Goal: Book appointment/travel/reservation

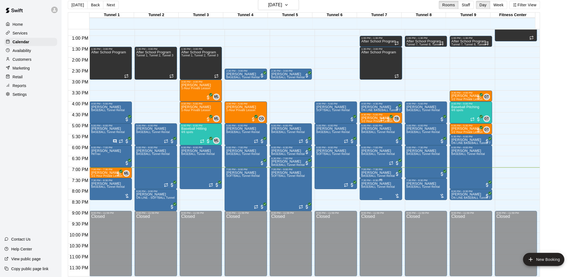
scroll to position [9, 0]
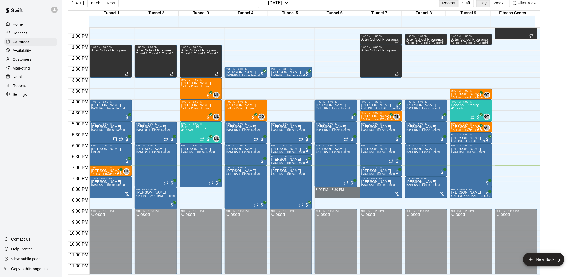
drag, startPoint x: 324, startPoint y: 189, endPoint x: 325, endPoint y: 194, distance: 5.6
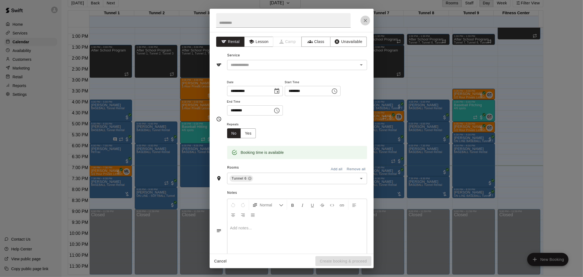
click at [368, 21] on icon "Close" at bounding box center [365, 20] width 5 height 5
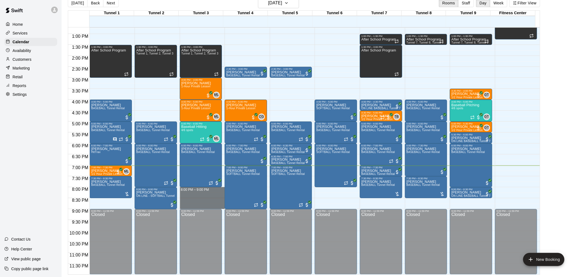
drag, startPoint x: 198, startPoint y: 188, endPoint x: 199, endPoint y: 204, distance: 16.2
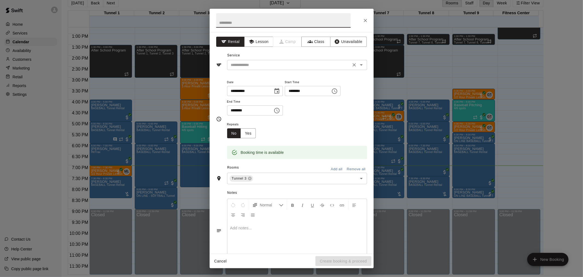
click at [266, 69] on div "​" at bounding box center [297, 65] width 140 height 10
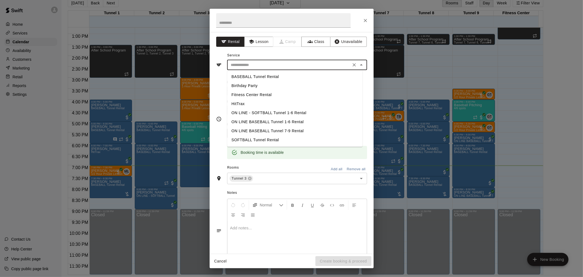
click at [269, 77] on li "BASEBALL Tunnel Rental" at bounding box center [294, 76] width 135 height 9
type input "**********"
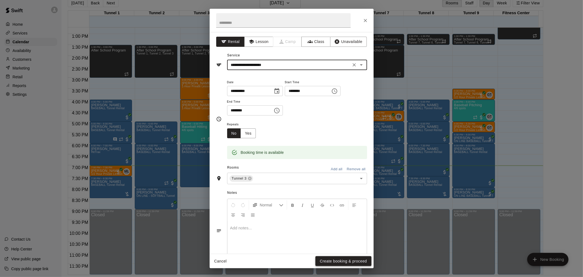
click at [353, 258] on button "Create booking & proceed" at bounding box center [344, 261] width 56 height 10
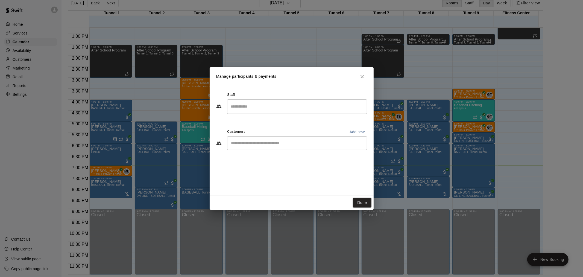
click at [258, 145] on input "Start typing to search customers..." at bounding box center [297, 142] width 135 height 5
type input "****"
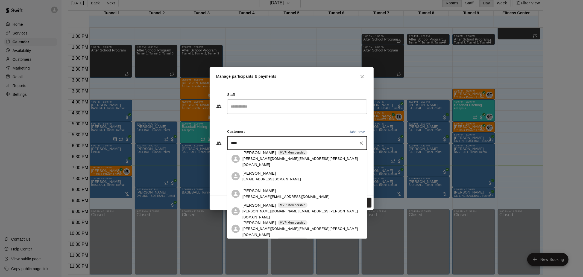
click at [273, 159] on span "[PERSON_NAME][DOMAIN_NAME][EMAIL_ADDRESS][PERSON_NAME][DOMAIN_NAME]" at bounding box center [300, 162] width 115 height 10
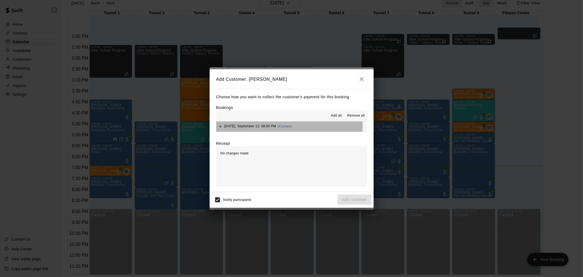
click at [269, 128] on span "[DATE], September 11: 08:00 PM" at bounding box center [250, 126] width 52 height 4
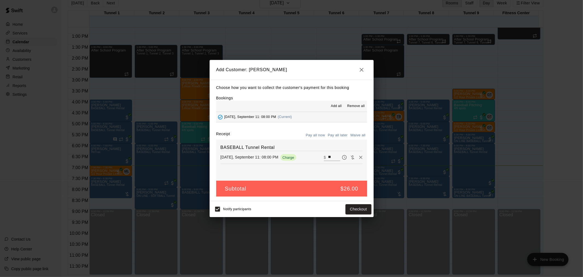
click at [329, 137] on button "Pay all later" at bounding box center [337, 135] width 23 height 8
click at [351, 210] on button "Add customer" at bounding box center [355, 209] width 34 height 10
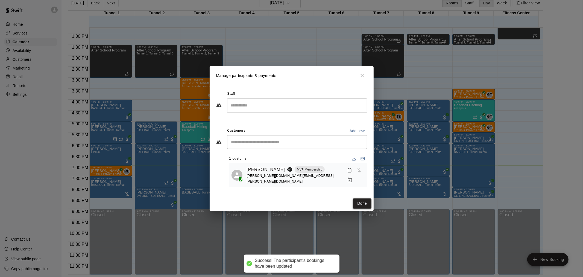
click at [367, 203] on button "Done" at bounding box center [362, 203] width 18 height 10
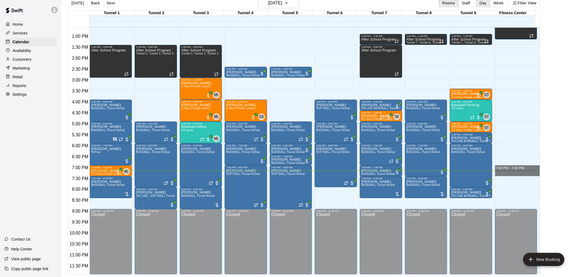
drag, startPoint x: 539, startPoint y: 170, endPoint x: 539, endPoint y: 173, distance: 3.3
click at [539, 173] on div "12:00 AM 12:30 AM 1:00 AM 1:30 AM 2:00 AM 2:30 AM 3:00 AM 3:30 AM 4:00 AM 4:30 …" at bounding box center [303, 150] width 471 height 247
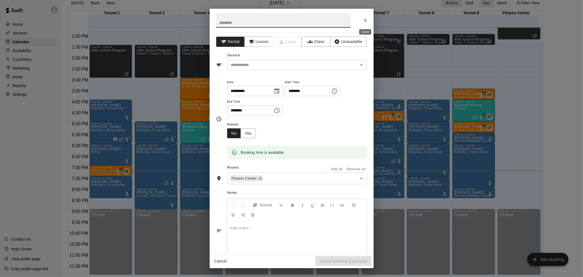
click at [365, 23] on icon "Close" at bounding box center [365, 20] width 5 height 5
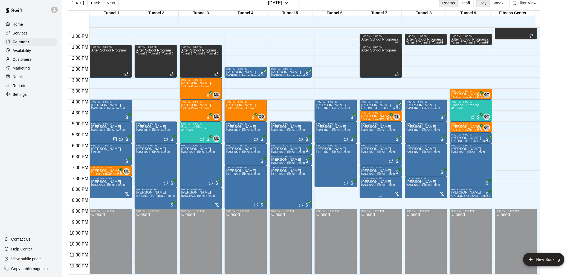
click at [367, 186] on span "BASEBALL Tunnel Rental" at bounding box center [378, 184] width 34 height 3
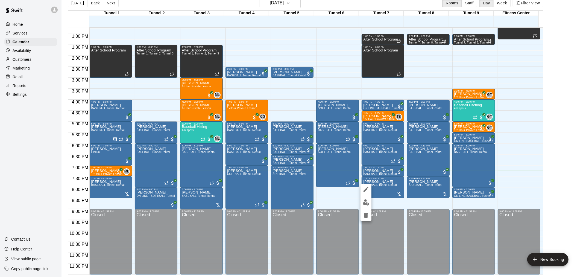
click at [560, 196] on div at bounding box center [291, 138] width 583 height 277
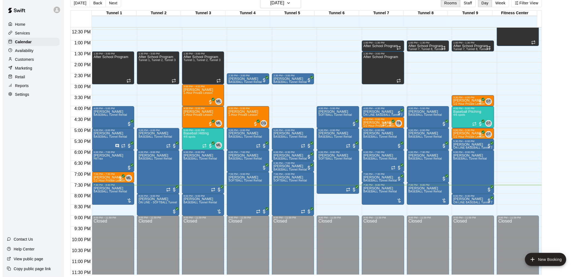
scroll to position [278, 0]
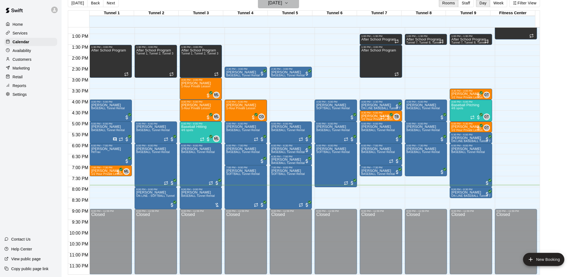
click at [277, 6] on h6 "[DATE]" at bounding box center [275, 3] width 14 height 8
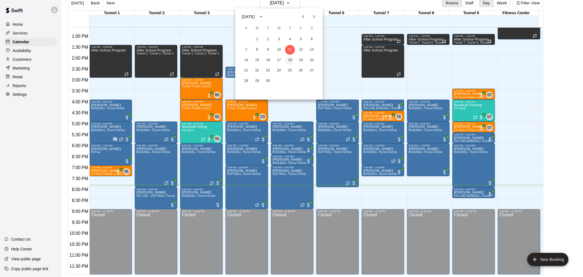
click at [288, 62] on button "18" at bounding box center [290, 60] width 10 height 10
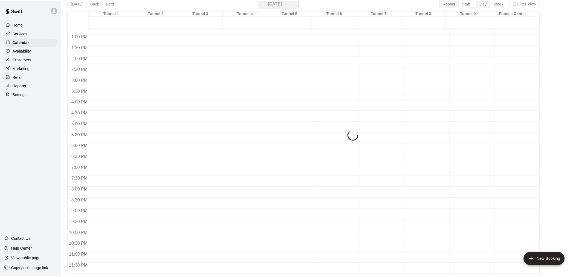
scroll to position [7, 0]
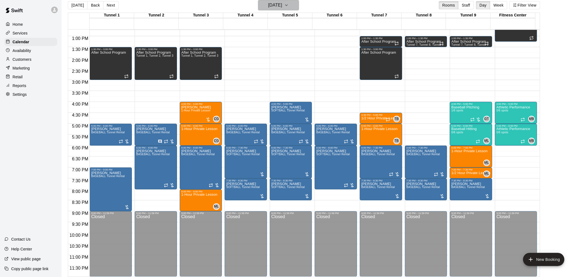
click at [274, 8] on h6 "[DATE]" at bounding box center [275, 5] width 14 height 8
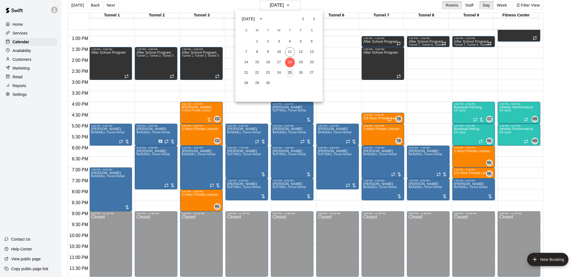
click at [289, 73] on button "25" at bounding box center [290, 73] width 10 height 10
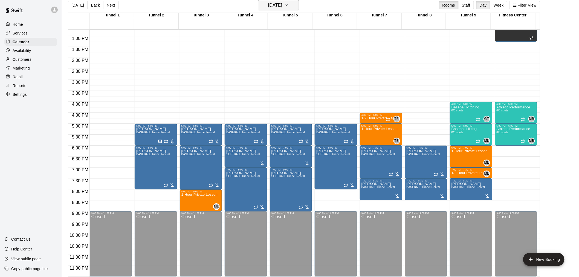
click at [281, 6] on h6 "[DATE]" at bounding box center [275, 5] width 14 height 8
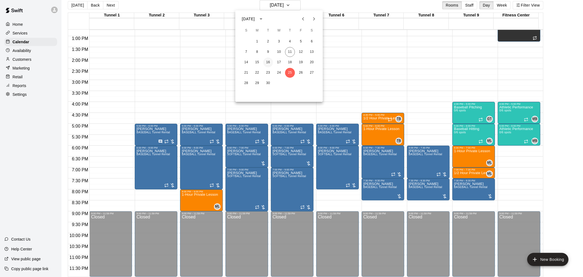
click at [267, 64] on button "16" at bounding box center [268, 62] width 10 height 10
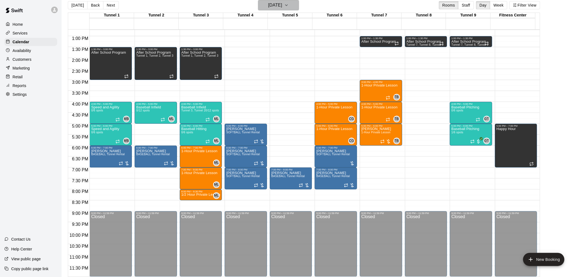
click at [268, 8] on h6 "[DATE]" at bounding box center [275, 5] width 14 height 8
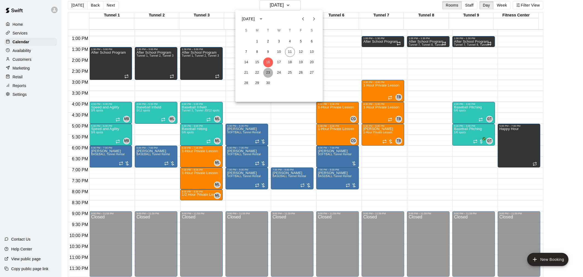
click at [267, 73] on button "23" at bounding box center [268, 73] width 10 height 10
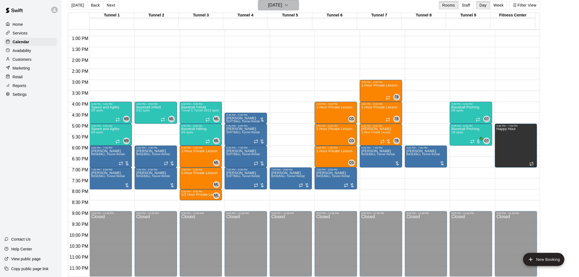
click at [281, 6] on h6 "[DATE]" at bounding box center [275, 5] width 14 height 8
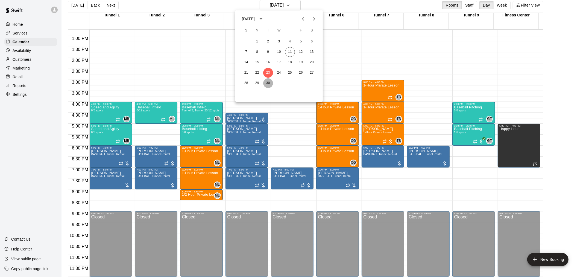
click at [268, 79] on button "30" at bounding box center [268, 83] width 10 height 10
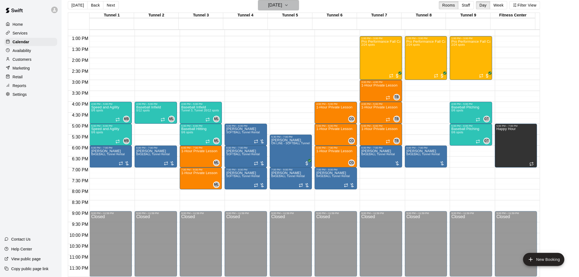
click at [279, 8] on h6 "[DATE]" at bounding box center [275, 5] width 14 height 8
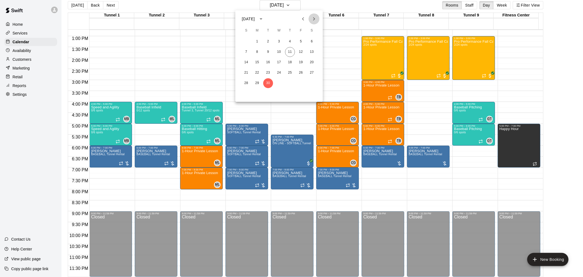
click at [316, 17] on icon "Next month" at bounding box center [314, 19] width 7 height 7
click at [291, 40] on button "2" at bounding box center [290, 42] width 10 height 10
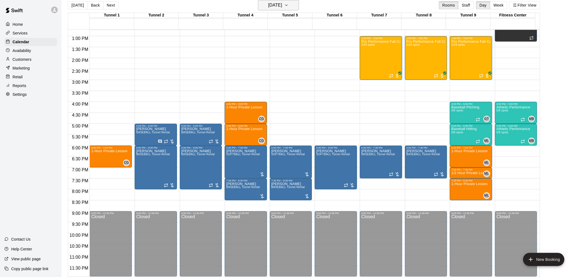
click at [282, 8] on h6 "[DATE]" at bounding box center [275, 5] width 14 height 8
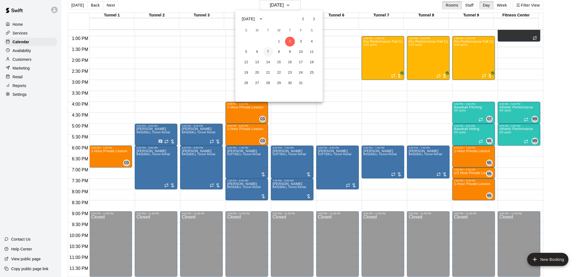
click at [264, 51] on button "7" at bounding box center [268, 52] width 10 height 10
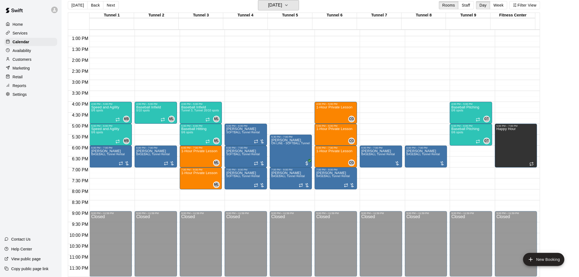
click at [273, 6] on h6 "[DATE]" at bounding box center [275, 5] width 14 height 8
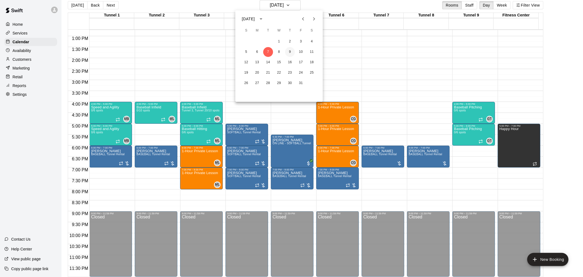
click at [291, 52] on button "9" at bounding box center [290, 52] width 10 height 10
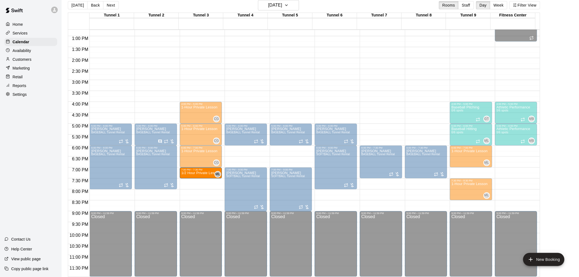
drag, startPoint x: 467, startPoint y: 171, endPoint x: 206, endPoint y: 173, distance: 260.3
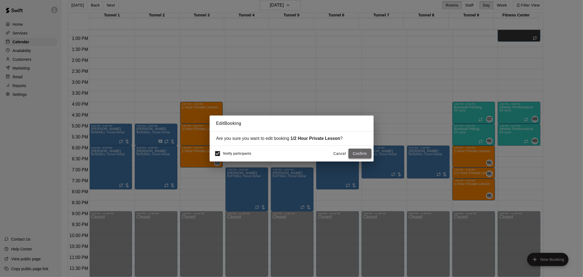
click at [358, 153] on button "Confirm" at bounding box center [360, 153] width 23 height 10
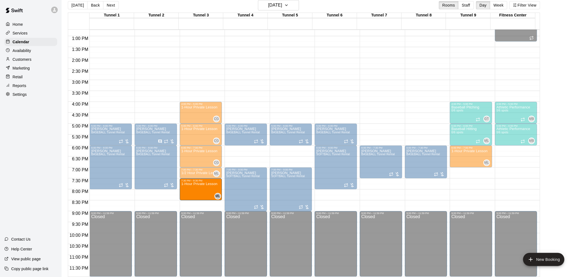
drag, startPoint x: 469, startPoint y: 190, endPoint x: 189, endPoint y: 194, distance: 280.3
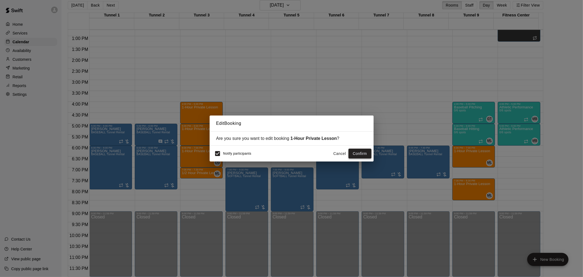
click at [356, 152] on button "Confirm" at bounding box center [360, 153] width 23 height 10
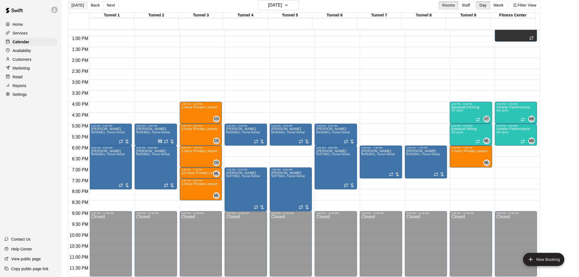
click at [77, 3] on button "[DATE]" at bounding box center [78, 5] width 20 height 8
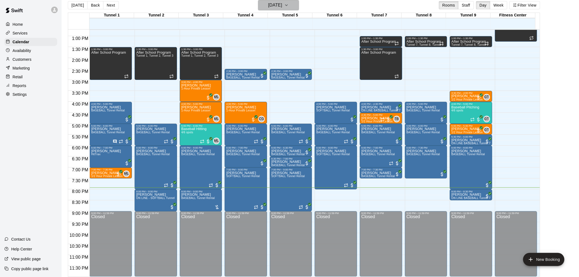
click at [268, 2] on h6 "[DATE]" at bounding box center [275, 5] width 14 height 8
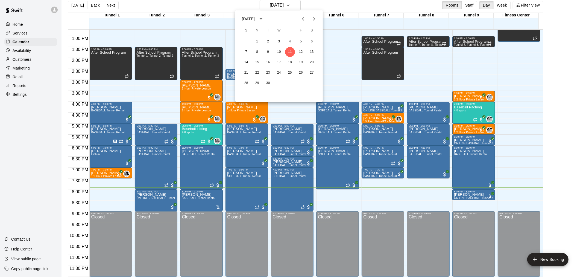
click at [310, 16] on button "Next month" at bounding box center [314, 18] width 11 height 11
click at [265, 52] on button "7" at bounding box center [268, 52] width 10 height 10
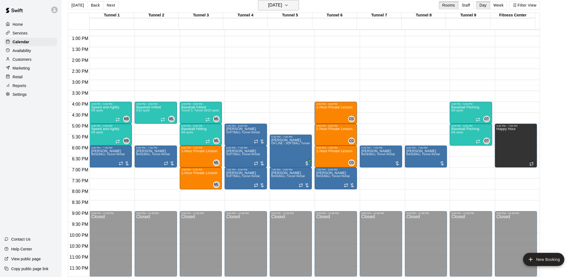
click at [280, 6] on h6 "[DATE]" at bounding box center [275, 5] width 14 height 8
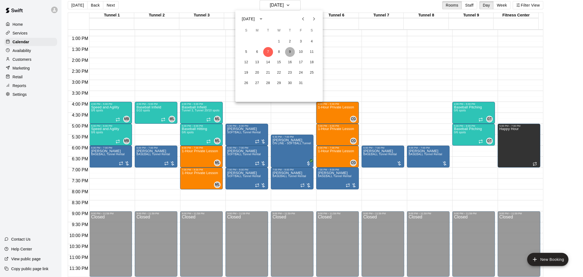
click at [292, 51] on button "9" at bounding box center [290, 52] width 10 height 10
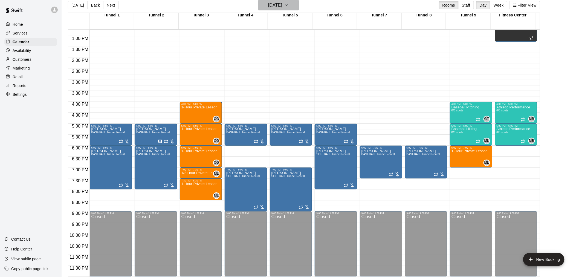
click at [282, 6] on h6 "[DATE]" at bounding box center [275, 5] width 14 height 8
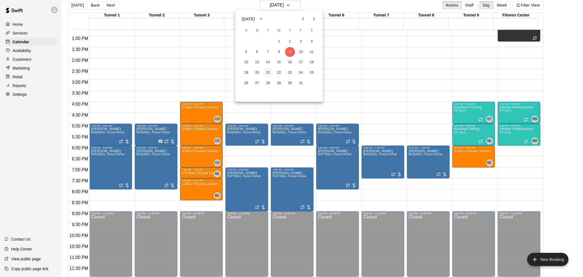
click at [269, 72] on button "21" at bounding box center [268, 73] width 10 height 10
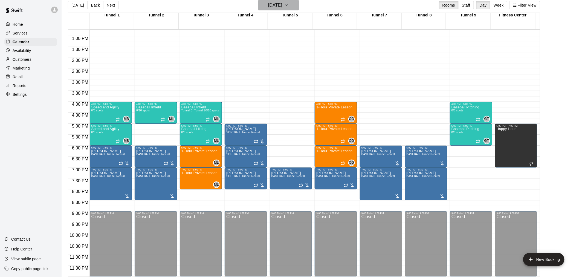
click at [274, 9] on h6 "[DATE]" at bounding box center [275, 5] width 14 height 8
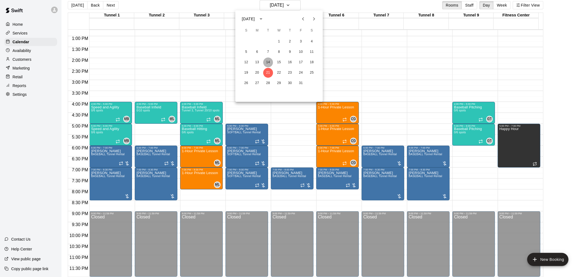
click at [270, 59] on button "14" at bounding box center [268, 62] width 10 height 10
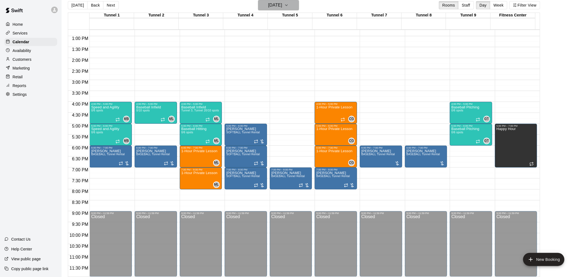
click at [272, 8] on h6 "[DATE]" at bounding box center [275, 5] width 14 height 8
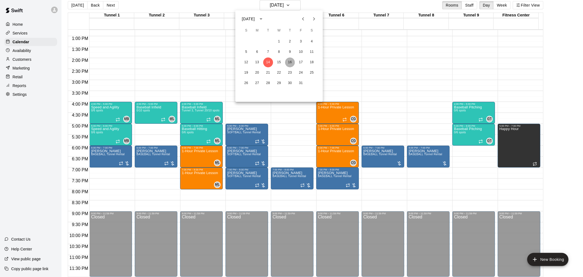
click at [288, 62] on button "16" at bounding box center [290, 62] width 10 height 10
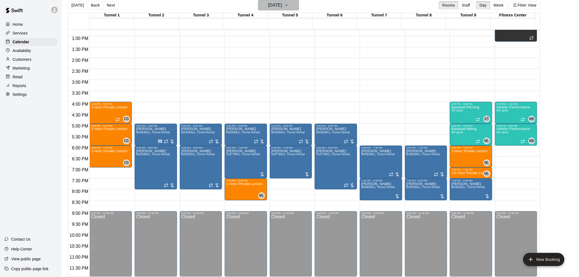
click at [282, 9] on h6 "[DATE]" at bounding box center [275, 5] width 14 height 8
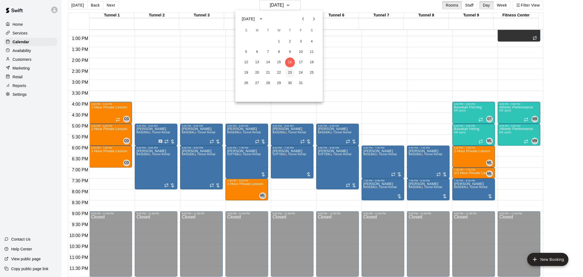
click at [291, 72] on button "23" at bounding box center [290, 73] width 10 height 10
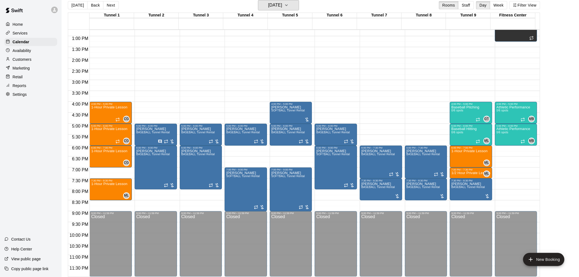
click at [282, 7] on h6 "[DATE]" at bounding box center [275, 5] width 14 height 8
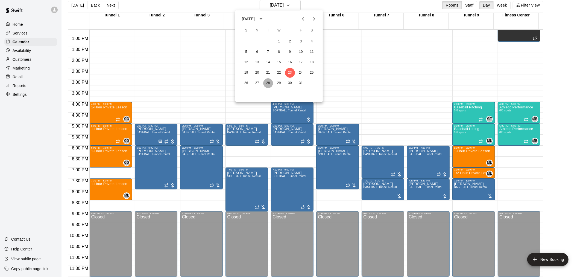
click at [267, 83] on button "28" at bounding box center [268, 83] width 10 height 10
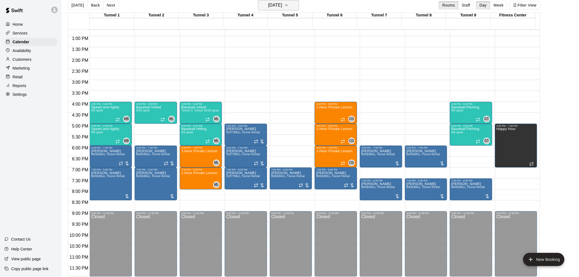
click at [268, 7] on h6 "[DATE]" at bounding box center [275, 5] width 14 height 8
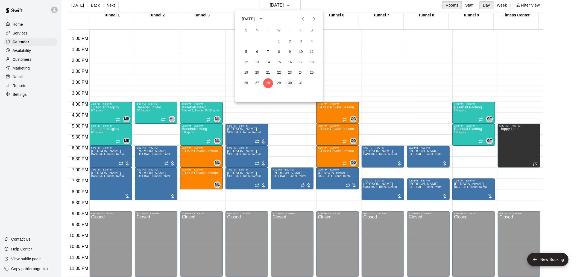
click at [290, 83] on button "30" at bounding box center [290, 83] width 10 height 10
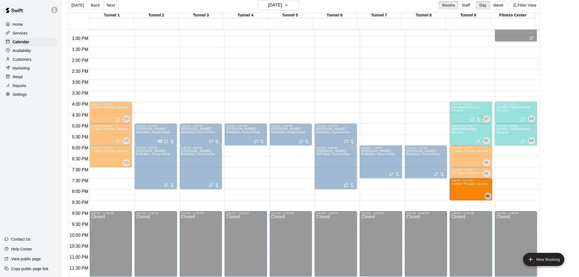
drag, startPoint x: 248, startPoint y: 190, endPoint x: 462, endPoint y: 190, distance: 213.5
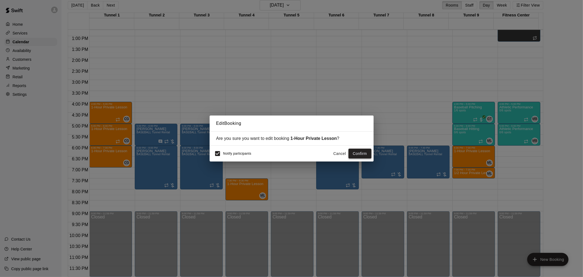
click at [362, 154] on button "Confirm" at bounding box center [360, 153] width 23 height 10
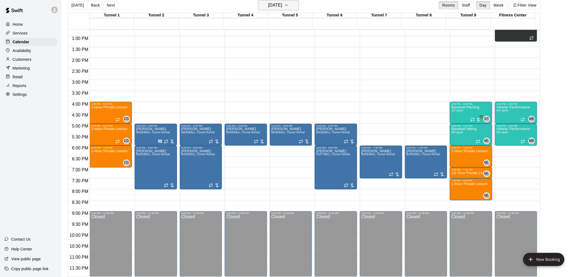
click at [278, 7] on h6 "[DATE]" at bounding box center [275, 5] width 14 height 8
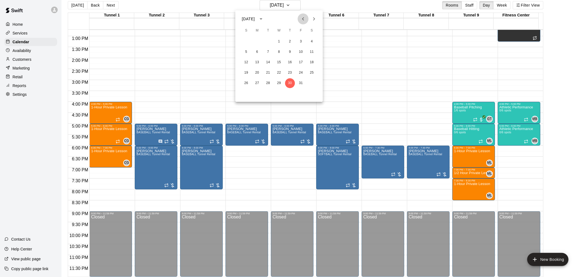
click at [301, 17] on icon "Previous month" at bounding box center [303, 19] width 7 height 7
click at [302, 61] on button "19" at bounding box center [301, 62] width 10 height 10
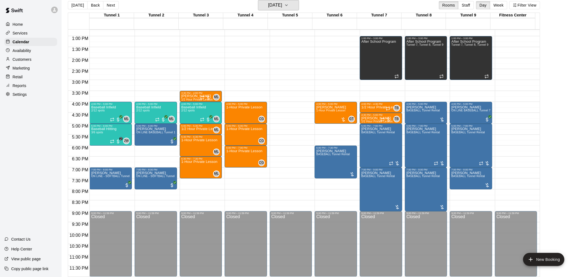
click at [279, 10] on button "[DATE]" at bounding box center [278, 5] width 41 height 10
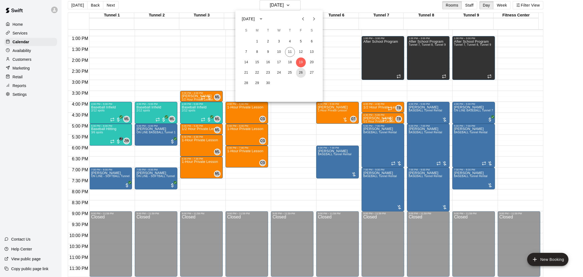
drag, startPoint x: 299, startPoint y: 71, endPoint x: 296, endPoint y: 59, distance: 12.2
click at [299, 70] on button "26" at bounding box center [301, 73] width 10 height 10
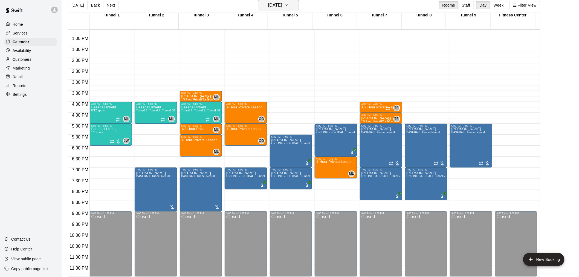
click at [282, 7] on h6 "[DATE]" at bounding box center [275, 5] width 14 height 8
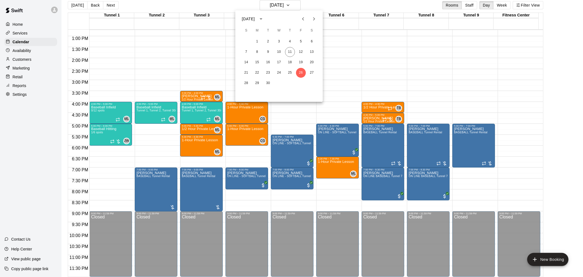
click at [312, 17] on icon "Next month" at bounding box center [314, 19] width 7 height 7
click at [301, 39] on button "3" at bounding box center [301, 42] width 10 height 10
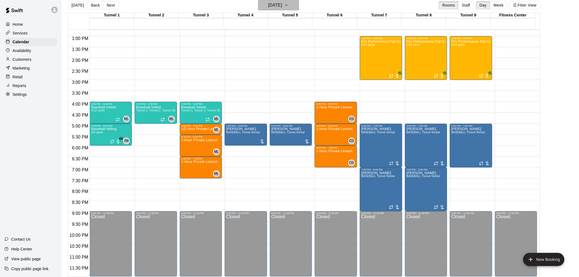
click at [268, 7] on h6 "[DATE]" at bounding box center [275, 5] width 14 height 8
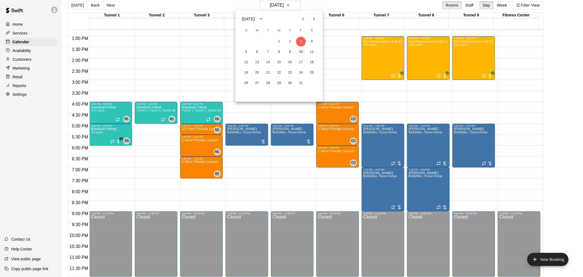
click at [299, 52] on button "10" at bounding box center [301, 52] width 10 height 10
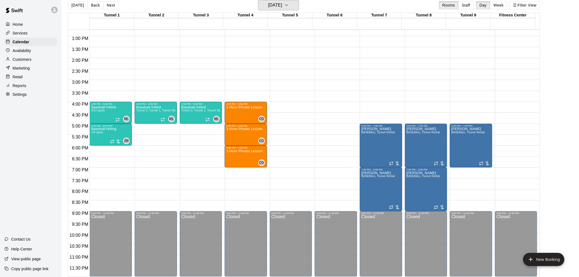
click at [281, 7] on h6 "[DATE]" at bounding box center [275, 5] width 14 height 8
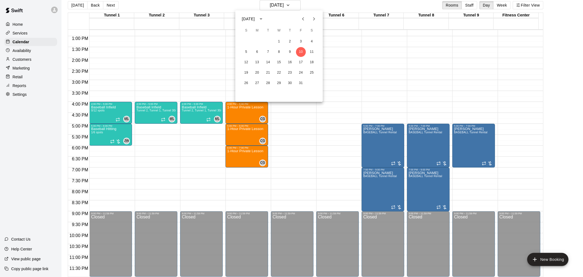
drag, startPoint x: 219, startPoint y: 124, endPoint x: 220, endPoint y: 129, distance: 5.5
click at [220, 129] on div at bounding box center [291, 138] width 583 height 277
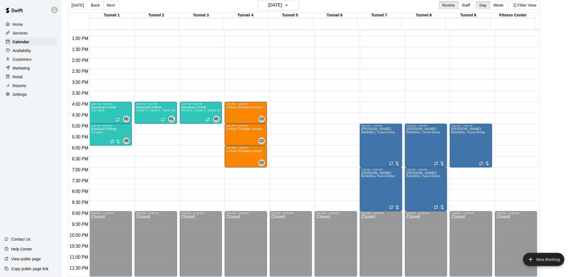
click at [220, 129] on div "[DATE] S M T W T F S 1 2 3 4 5 6 7 8 9 10 11 12 13 14 15 16 17 18 19 20 21 22 2…" at bounding box center [289, 138] width 579 height 277
drag, startPoint x: 220, startPoint y: 123, endPoint x: 220, endPoint y: 126, distance: 3.0
click at [220, 126] on div "12:00 AM – 10:00 AM Closed 4:00 PM – 5:00 PM [GEOGRAPHIC_DATA], Tunnel 1, Tunne…" at bounding box center [201, 14] width 42 height 525
drag, startPoint x: 218, startPoint y: 125, endPoint x: 218, endPoint y: 129, distance: 4.4
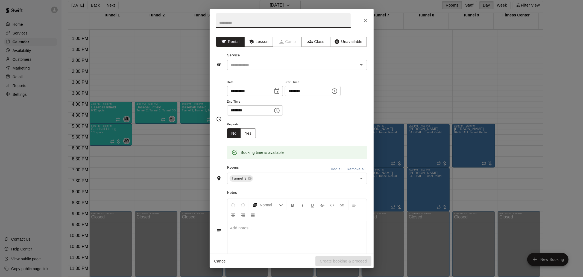
click at [267, 42] on button "Lesson" at bounding box center [258, 42] width 29 height 10
click at [264, 62] on input "text" at bounding box center [289, 65] width 121 height 7
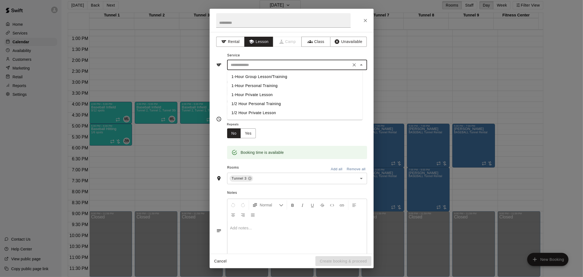
click at [259, 113] on li "1/2 Hour Private Lesson" at bounding box center [294, 112] width 135 height 9
type input "**********"
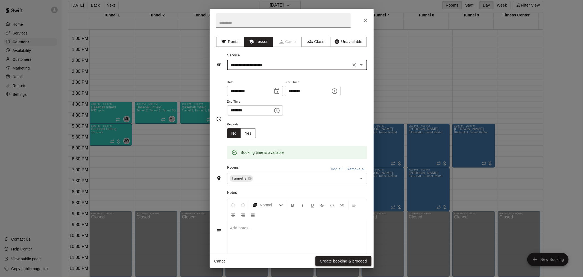
click at [349, 259] on button "Create booking & proceed" at bounding box center [344, 261] width 56 height 10
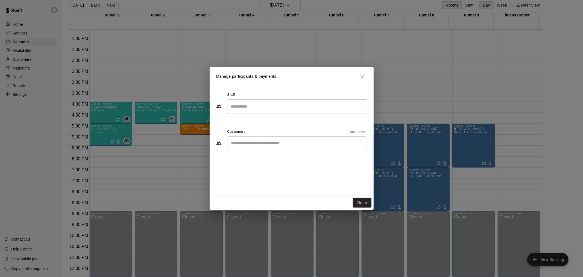
drag, startPoint x: 278, startPoint y: 102, endPoint x: 279, endPoint y: 107, distance: 5.3
click at [278, 102] on input "Search staff" at bounding box center [297, 107] width 135 height 10
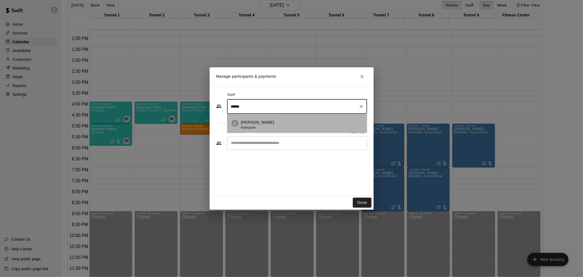
click at [299, 124] on div "[PERSON_NAME] Instructor" at bounding box center [302, 125] width 122 height 11
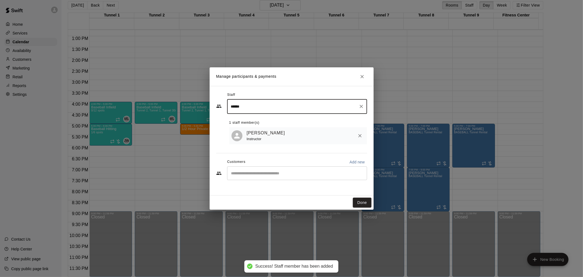
type input "******"
click at [357, 201] on button "Done" at bounding box center [362, 202] width 18 height 10
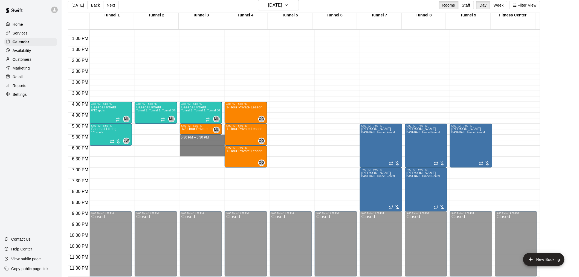
drag, startPoint x: 190, startPoint y: 141, endPoint x: 190, endPoint y: 153, distance: 12.0
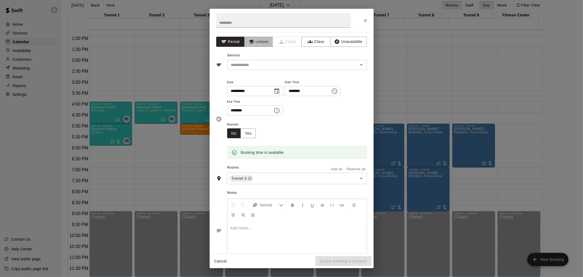
drag, startPoint x: 261, startPoint y: 39, endPoint x: 259, endPoint y: 49, distance: 9.7
click at [261, 40] on button "Lesson" at bounding box center [258, 42] width 29 height 10
click at [263, 62] on div "​" at bounding box center [297, 65] width 140 height 10
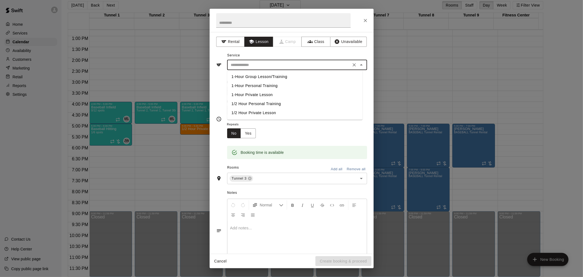
click at [264, 96] on li "1-Hour Private Lesson" at bounding box center [294, 94] width 135 height 9
type input "**********"
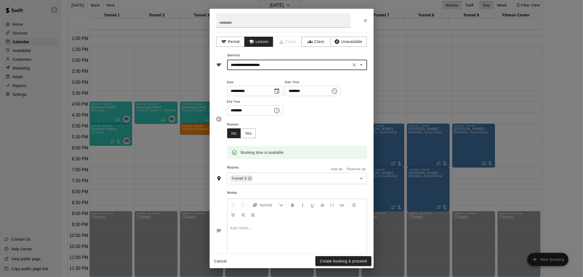
drag, startPoint x: 323, startPoint y: 261, endPoint x: 321, endPoint y: 251, distance: 9.7
click at [323, 259] on button "Create booking & proceed" at bounding box center [344, 261] width 56 height 10
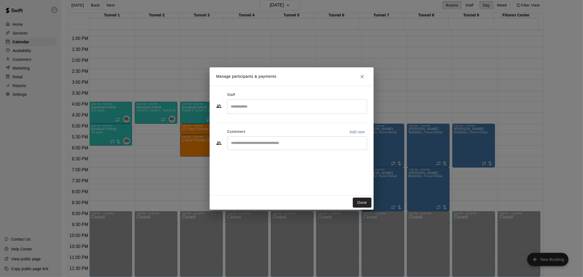
click at [268, 107] on input "Search staff" at bounding box center [297, 107] width 135 height 10
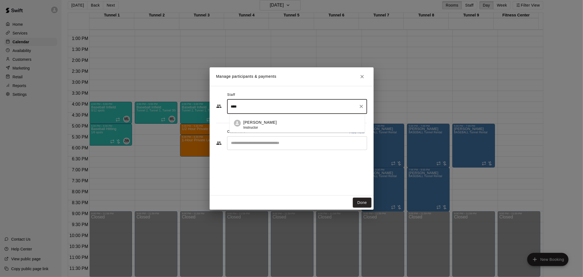
click at [263, 123] on p "[PERSON_NAME]" at bounding box center [259, 123] width 33 height 6
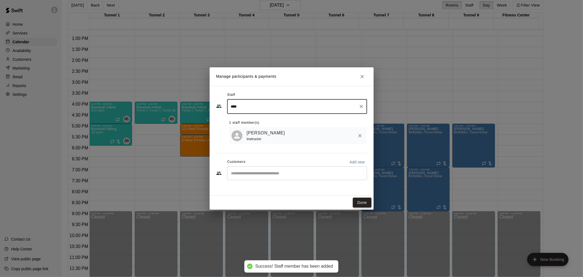
type input "****"
click at [362, 200] on button "Done" at bounding box center [362, 202] width 18 height 10
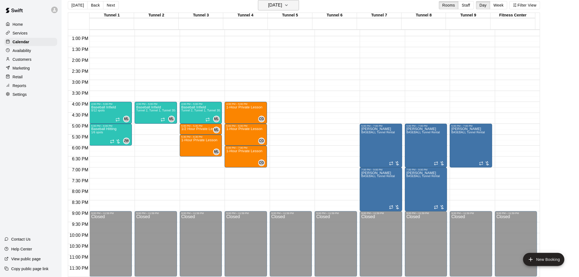
click at [282, 7] on h6 "[DATE]" at bounding box center [275, 5] width 14 height 8
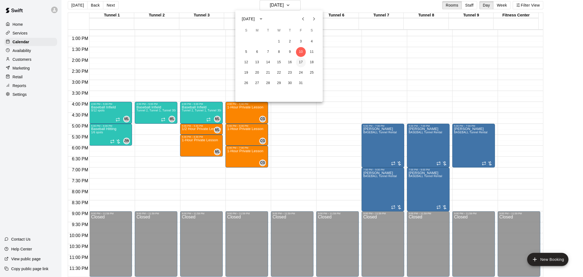
click at [300, 63] on button "17" at bounding box center [301, 62] width 10 height 10
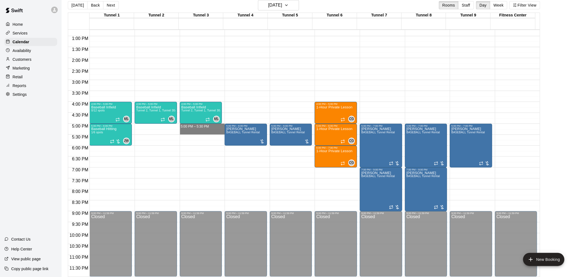
drag, startPoint x: 207, startPoint y: 126, endPoint x: 208, endPoint y: 133, distance: 7.5
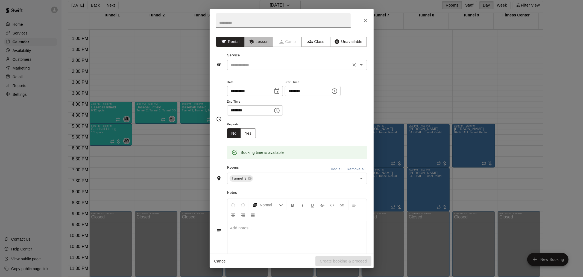
drag, startPoint x: 262, startPoint y: 42, endPoint x: 256, endPoint y: 67, distance: 25.3
click at [261, 48] on div "**********" at bounding box center [292, 142] width 164 height 221
click at [255, 67] on input "text" at bounding box center [289, 65] width 121 height 7
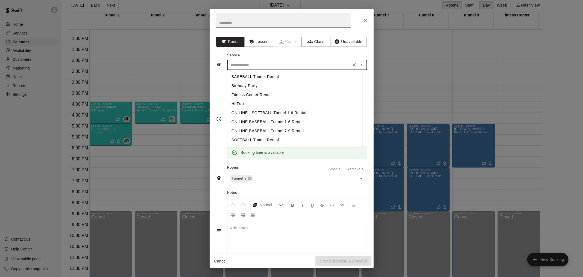
drag, startPoint x: 252, startPoint y: 76, endPoint x: 252, endPoint y: 80, distance: 3.8
click at [252, 77] on li "BASEBALL Tunnel Rental" at bounding box center [294, 76] width 135 height 9
type input "**********"
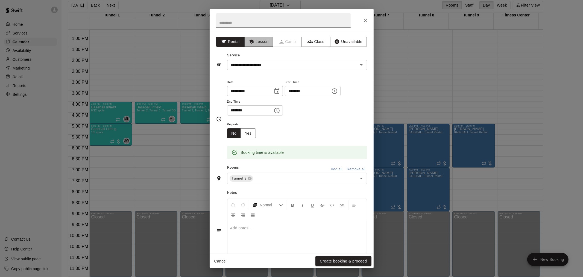
click at [261, 43] on button "Lesson" at bounding box center [258, 42] width 29 height 10
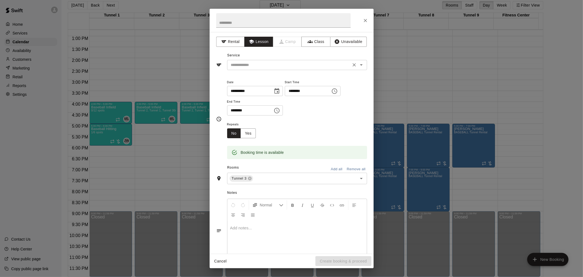
click at [260, 67] on input "text" at bounding box center [289, 65] width 121 height 7
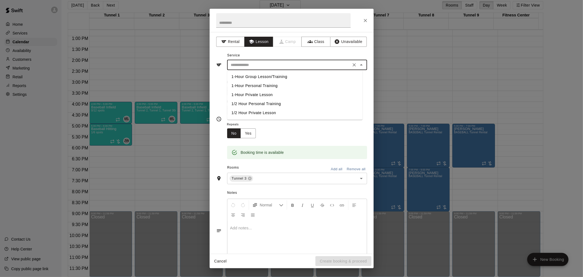
drag, startPoint x: 256, startPoint y: 112, endPoint x: 256, endPoint y: 116, distance: 3.9
click at [256, 112] on li "1/2 Hour Private Lesson" at bounding box center [294, 112] width 135 height 9
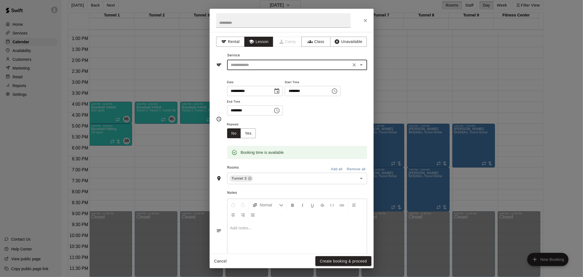
type input "**********"
click at [322, 261] on button "Create booking & proceed" at bounding box center [344, 261] width 56 height 10
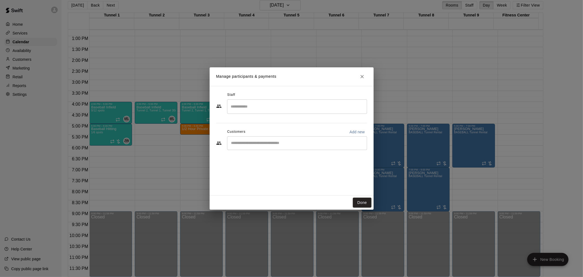
click at [319, 110] on input "Search staff" at bounding box center [297, 107] width 135 height 10
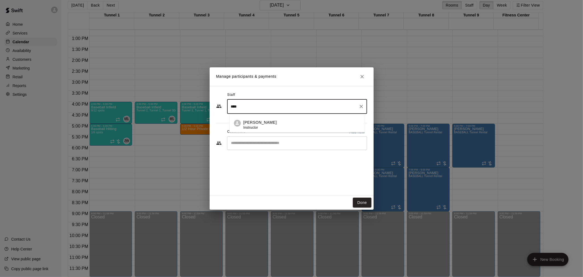
click at [315, 122] on div "[PERSON_NAME] Instructor" at bounding box center [301, 125] width 117 height 11
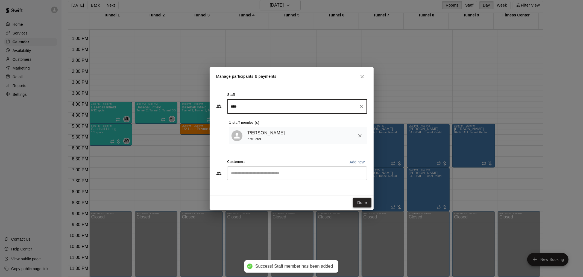
type input "****"
click at [358, 201] on button "Done" at bounding box center [362, 202] width 18 height 10
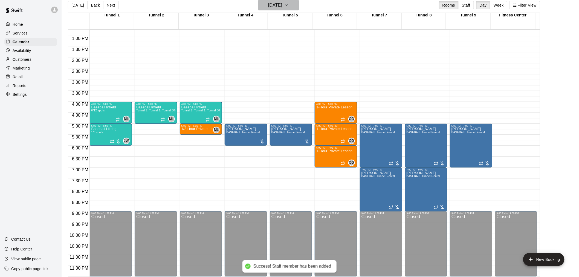
click at [268, 7] on h6 "[DATE]" at bounding box center [275, 5] width 14 height 8
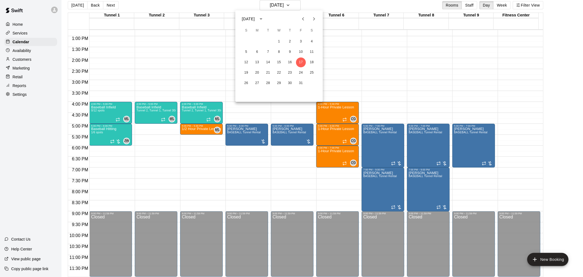
click at [217, 138] on div at bounding box center [291, 138] width 583 height 277
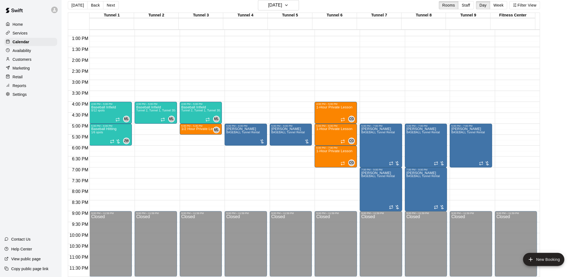
drag, startPoint x: 217, startPoint y: 137, endPoint x: 217, endPoint y: 144, distance: 6.3
drag, startPoint x: 217, startPoint y: 138, endPoint x: 218, endPoint y: 154, distance: 17.0
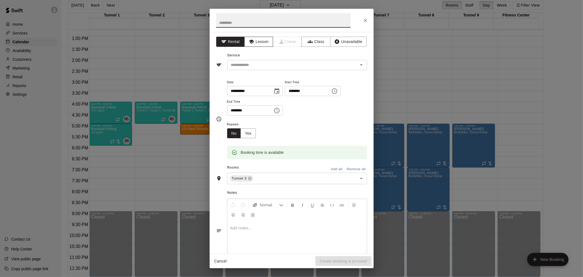
click at [260, 44] on button "Lesson" at bounding box center [258, 42] width 29 height 10
click at [262, 65] on input "text" at bounding box center [289, 65] width 121 height 7
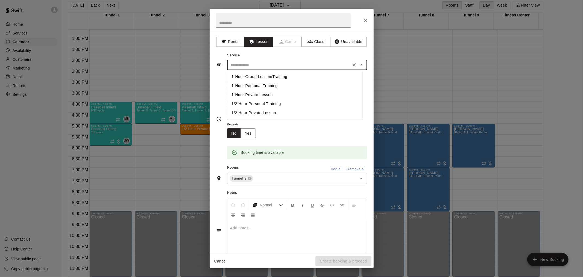
click at [256, 93] on li "1-Hour Private Lesson" at bounding box center [294, 94] width 135 height 9
type input "**********"
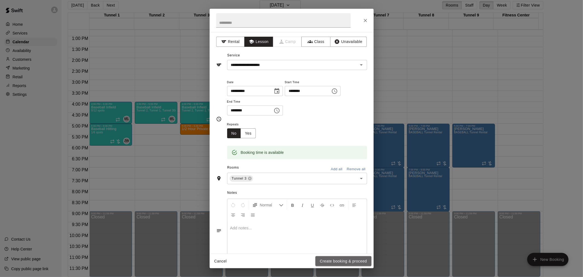
drag, startPoint x: 346, startPoint y: 259, endPoint x: 336, endPoint y: 247, distance: 15.4
click at [346, 259] on button "Create booking & proceed" at bounding box center [344, 261] width 56 height 10
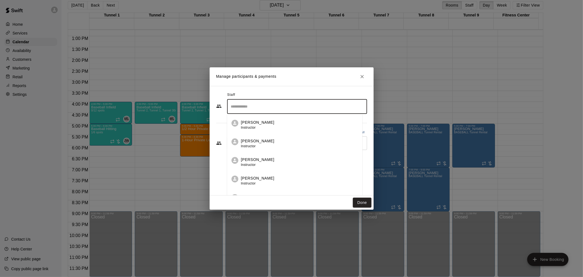
click at [289, 104] on input "Search staff" at bounding box center [297, 107] width 135 height 10
drag, startPoint x: 289, startPoint y: 121, endPoint x: 289, endPoint y: 118, distance: 3.1
click at [289, 120] on div "[PERSON_NAME] Instructor" at bounding box center [302, 125] width 122 height 11
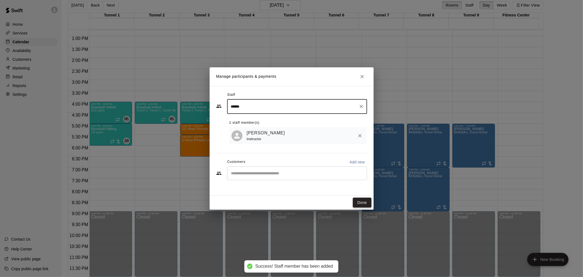
type input "******"
click at [358, 200] on button "Done" at bounding box center [362, 202] width 18 height 10
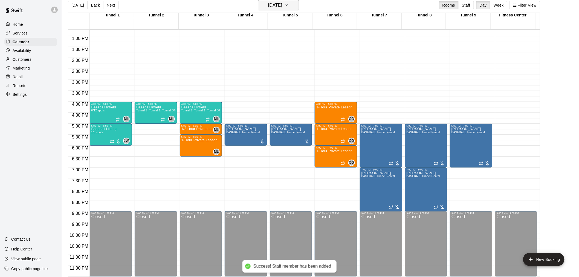
click at [274, 8] on h6 "[DATE]" at bounding box center [275, 5] width 14 height 8
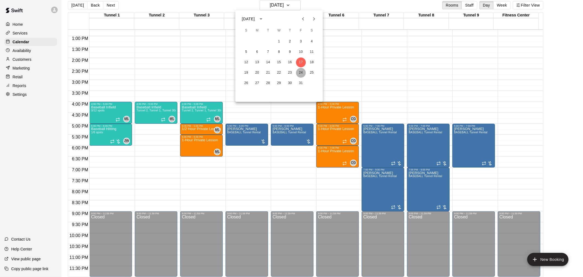
click at [301, 74] on button "24" at bounding box center [301, 73] width 10 height 10
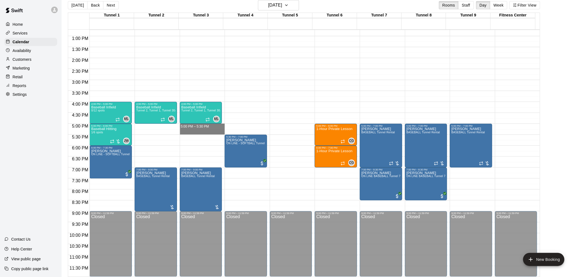
drag, startPoint x: 200, startPoint y: 124, endPoint x: 201, endPoint y: 134, distance: 10.4
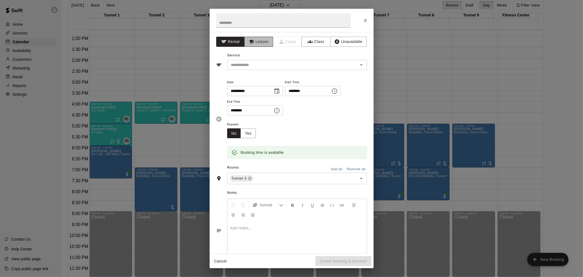
click at [266, 40] on button "Lesson" at bounding box center [258, 42] width 29 height 10
click at [259, 63] on input "text" at bounding box center [289, 65] width 121 height 7
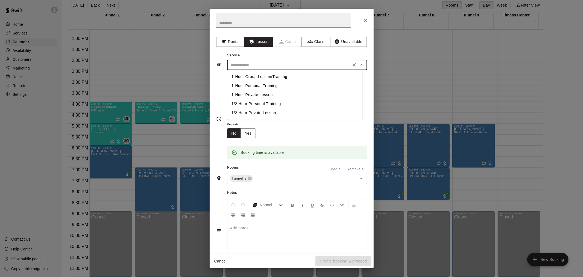
click at [250, 111] on li "1/2 Hour Private Lesson" at bounding box center [294, 112] width 135 height 9
type input "**********"
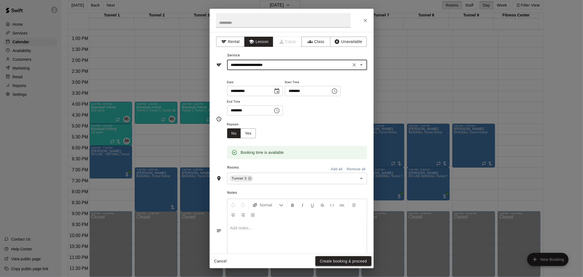
click at [357, 260] on button "Create booking & proceed" at bounding box center [344, 261] width 56 height 10
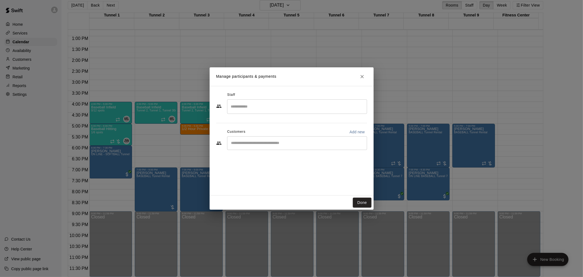
click at [257, 103] on input "Search staff" at bounding box center [297, 107] width 135 height 10
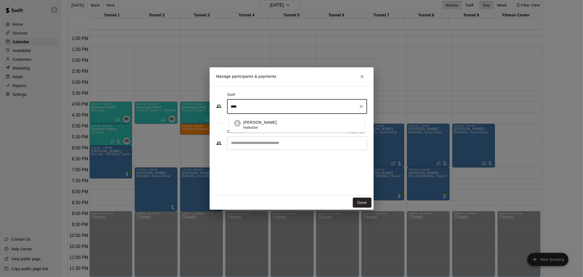
click at [257, 123] on p "[PERSON_NAME]" at bounding box center [259, 123] width 33 height 6
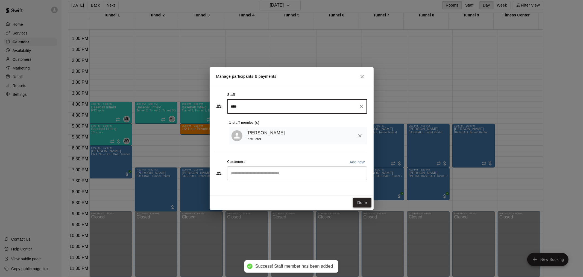
type input "****"
click at [364, 198] on button "Done" at bounding box center [362, 202] width 18 height 10
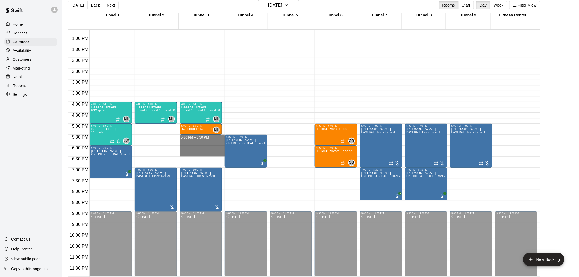
drag, startPoint x: 205, startPoint y: 137, endPoint x: 211, endPoint y: 151, distance: 15.5
click at [211, 152] on div "12:00 AM – 10:00 AM Closed 4:00 PM – 5:00 PM Baseball [GEOGRAPHIC_DATA], Tunnel…" at bounding box center [201, 14] width 42 height 525
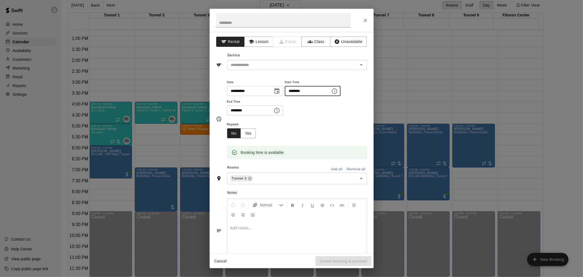
click at [300, 91] on input "********" at bounding box center [306, 91] width 42 height 10
type input "********"
click at [238, 112] on input "********" at bounding box center [248, 110] width 42 height 10
type input "********"
click at [255, 40] on button "Lesson" at bounding box center [258, 42] width 29 height 10
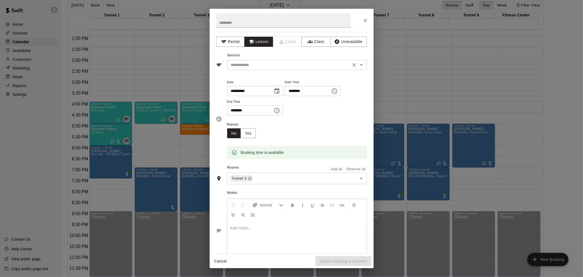
click at [260, 65] on input "text" at bounding box center [289, 65] width 121 height 7
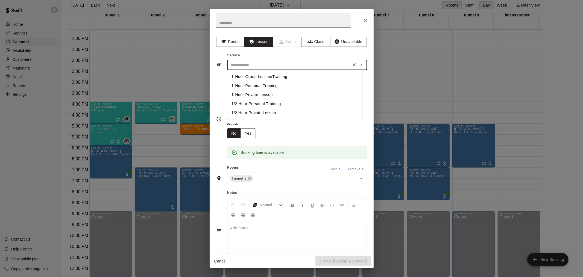
drag, startPoint x: 265, startPoint y: 94, endPoint x: 271, endPoint y: 107, distance: 13.8
click at [266, 94] on li "1-Hour Private Lesson" at bounding box center [294, 94] width 135 height 9
type input "**********"
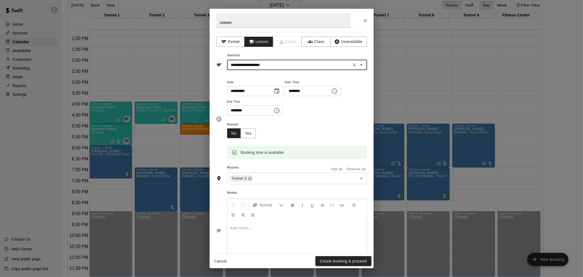
click at [340, 260] on button "Create booking & proceed" at bounding box center [344, 261] width 56 height 10
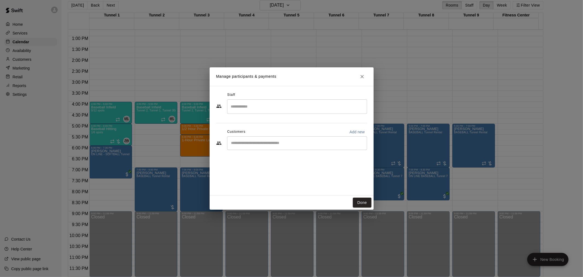
drag, startPoint x: 274, startPoint y: 107, endPoint x: 276, endPoint y: 111, distance: 4.3
click at [274, 107] on input "Search staff" at bounding box center [297, 107] width 135 height 10
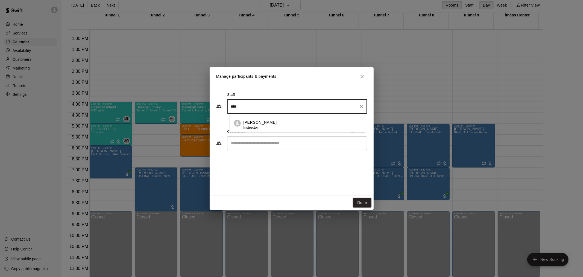
click at [269, 116] on li "[PERSON_NAME] Instructor" at bounding box center [296, 123] width 135 height 19
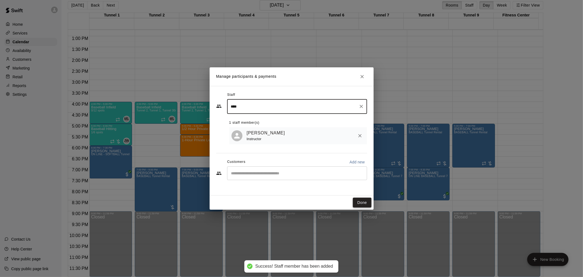
type input "****"
click at [366, 204] on button "Done" at bounding box center [362, 202] width 18 height 10
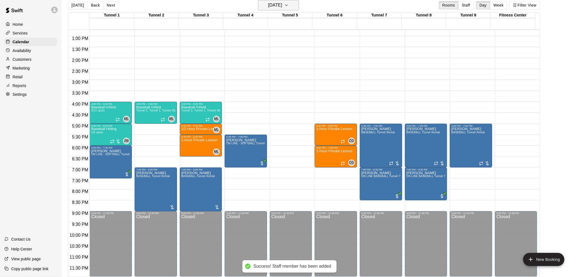
click at [280, 5] on h6 "[DATE]" at bounding box center [275, 5] width 14 height 8
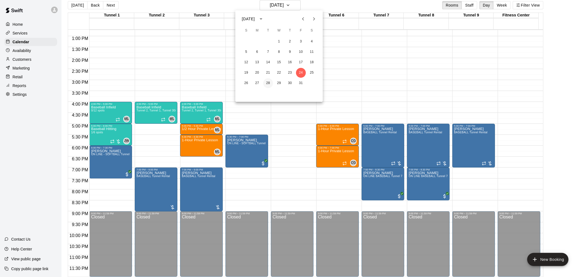
click at [268, 83] on button "28" at bounding box center [268, 83] width 10 height 10
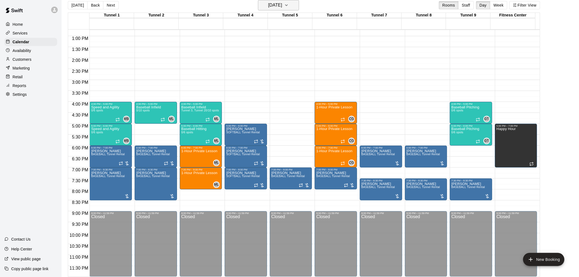
click at [270, 2] on h6 "[DATE]" at bounding box center [275, 5] width 14 height 8
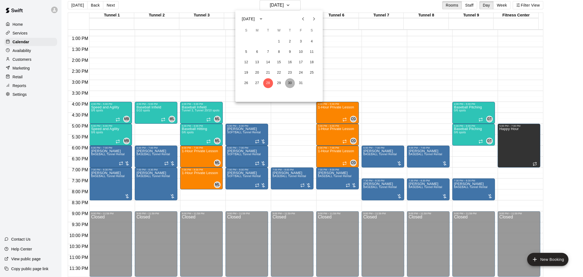
click at [292, 85] on button "30" at bounding box center [290, 83] width 10 height 10
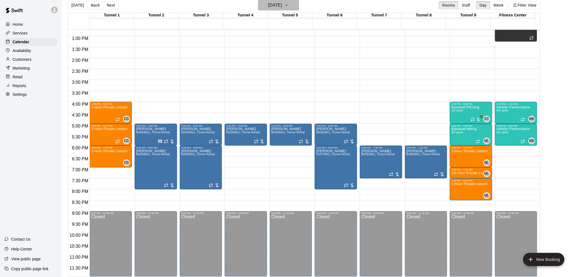
click at [282, 6] on h6 "[DATE]" at bounding box center [275, 5] width 14 height 8
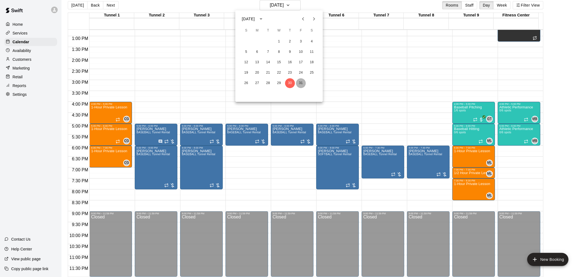
click at [303, 80] on button "31" at bounding box center [301, 83] width 10 height 10
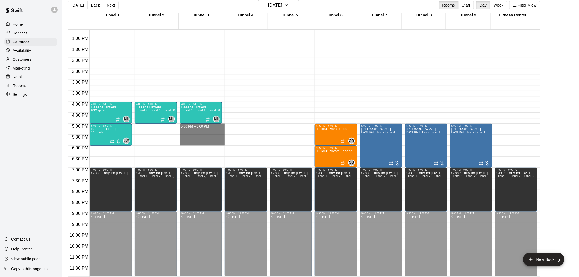
drag, startPoint x: 209, startPoint y: 125, endPoint x: 209, endPoint y: 143, distance: 17.8
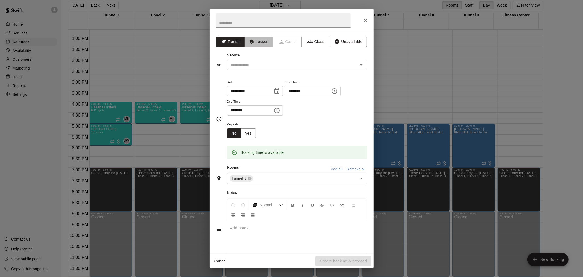
click at [253, 39] on button "Lesson" at bounding box center [258, 42] width 29 height 10
click at [262, 67] on input "text" at bounding box center [289, 65] width 121 height 7
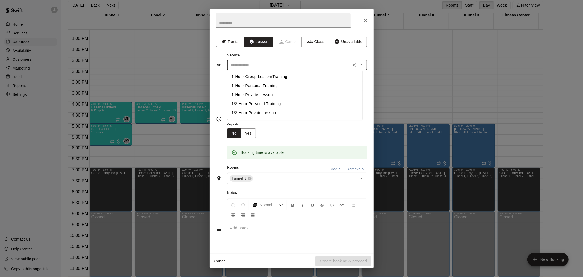
click at [268, 92] on li "1-Hour Private Lesson" at bounding box center [294, 94] width 135 height 9
type input "**********"
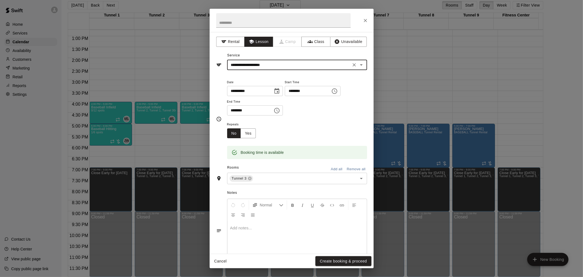
click at [338, 259] on button "Create booking & proceed" at bounding box center [344, 261] width 56 height 10
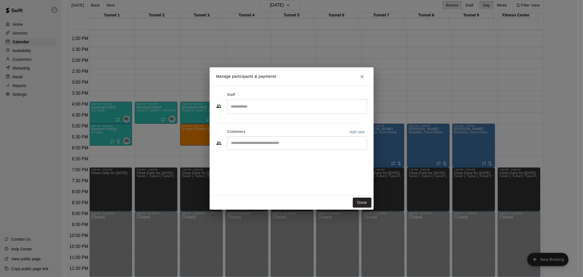
click at [264, 104] on input "Search staff" at bounding box center [297, 107] width 135 height 10
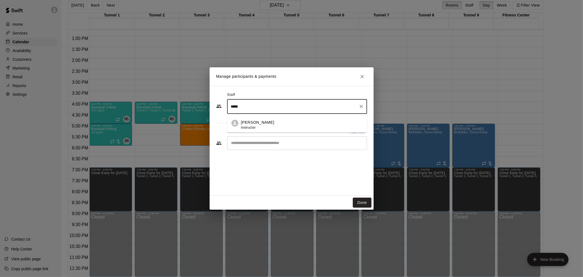
click at [266, 121] on p "[PERSON_NAME]" at bounding box center [257, 123] width 33 height 6
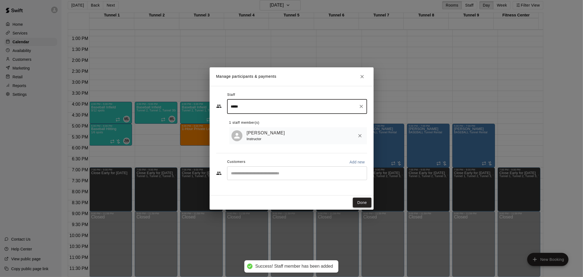
type input "*****"
drag, startPoint x: 360, startPoint y: 203, endPoint x: 166, endPoint y: 92, distance: 222.8
click at [360, 203] on button "Done" at bounding box center [362, 202] width 18 height 10
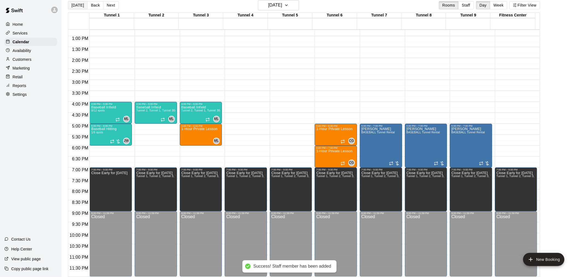
click at [81, 6] on button "[DATE]" at bounding box center [78, 5] width 20 height 8
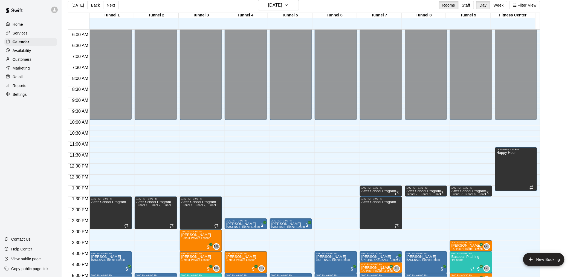
scroll to position [96, 0]
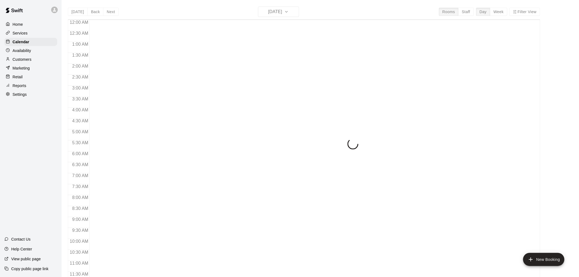
scroll to position [262, 0]
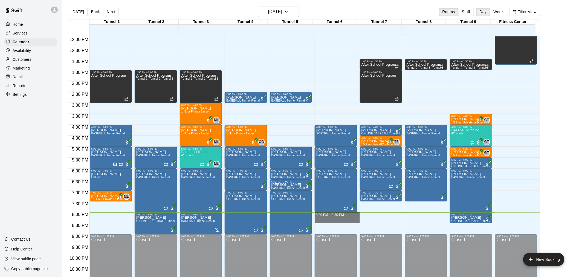
drag, startPoint x: 343, startPoint y: 215, endPoint x: 343, endPoint y: 221, distance: 6.0
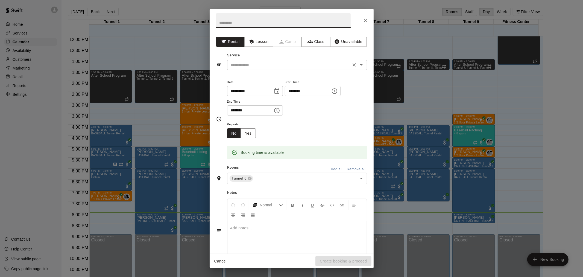
click at [265, 66] on input "text" at bounding box center [289, 65] width 121 height 7
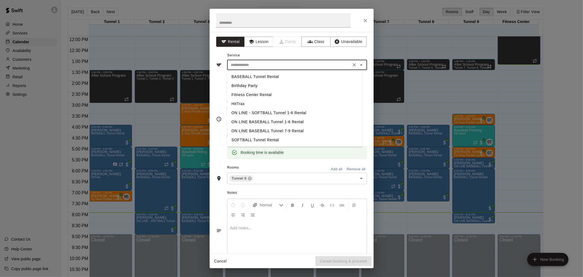
click at [260, 138] on li "SOFTBALL Tunnel Rental" at bounding box center [294, 139] width 135 height 9
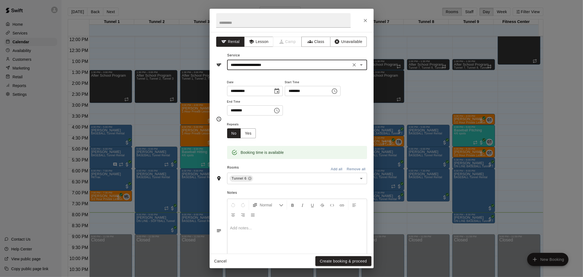
type input "**********"
click at [328, 259] on button "Create booking & proceed" at bounding box center [344, 261] width 56 height 10
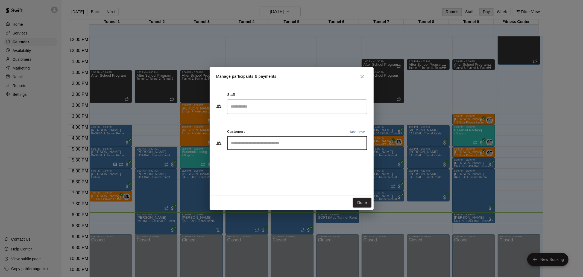
click at [290, 145] on input "Start typing to search customers..." at bounding box center [297, 142] width 135 height 5
type input "*********"
click at [310, 157] on div "Bethany Odenbrett bodenbrett12@gmail.com" at bounding box center [303, 159] width 120 height 12
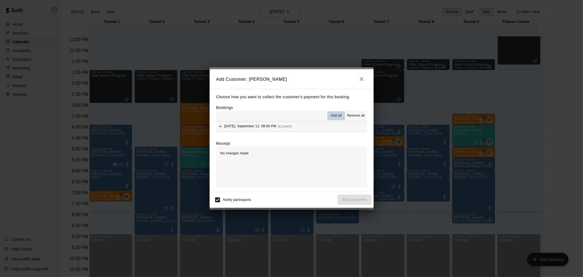
click at [338, 116] on span "Add all" at bounding box center [336, 115] width 11 height 5
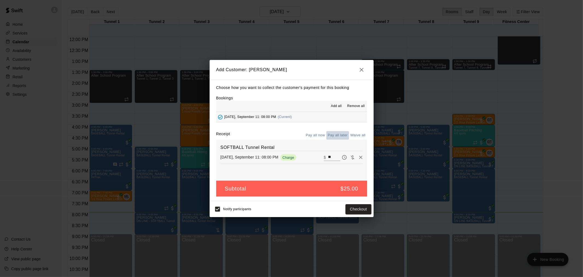
click at [339, 136] on button "Pay all later" at bounding box center [337, 135] width 23 height 8
click at [360, 206] on button "Add customer" at bounding box center [355, 209] width 34 height 10
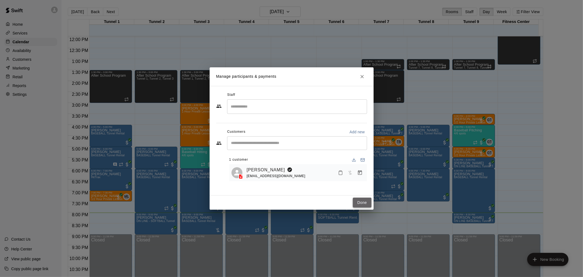
click at [359, 199] on button "Done" at bounding box center [362, 202] width 18 height 10
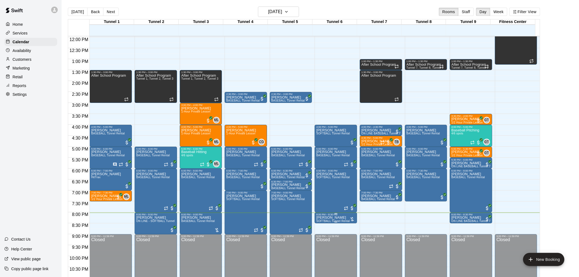
click at [326, 217] on p "Bethany Odenbrett" at bounding box center [333, 217] width 34 height 0
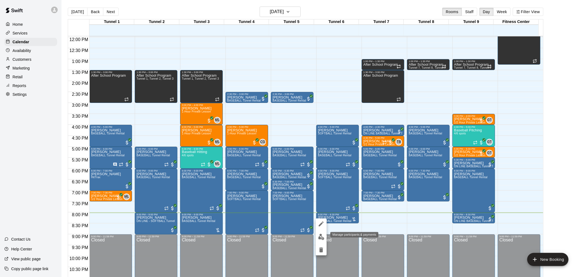
click at [322, 233] on button "edit" at bounding box center [321, 236] width 11 height 11
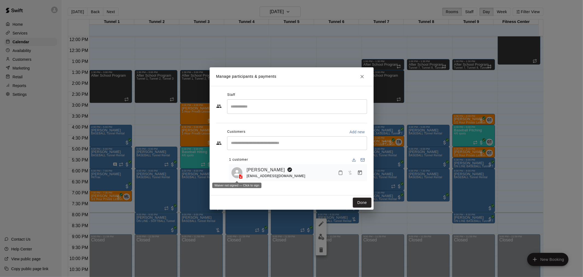
click at [240, 177] on icon at bounding box center [241, 176] width 4 height 5
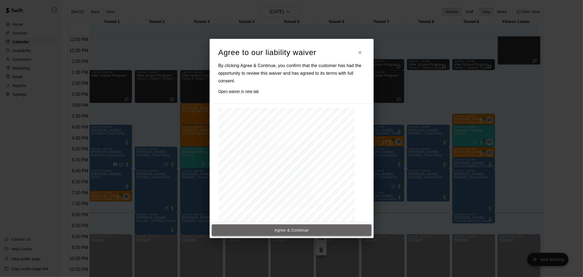
click at [317, 224] on button "Agree & Continue" at bounding box center [292, 229] width 160 height 11
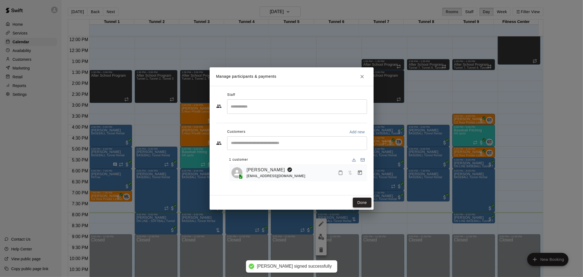
click at [366, 202] on button "Done" at bounding box center [362, 202] width 18 height 10
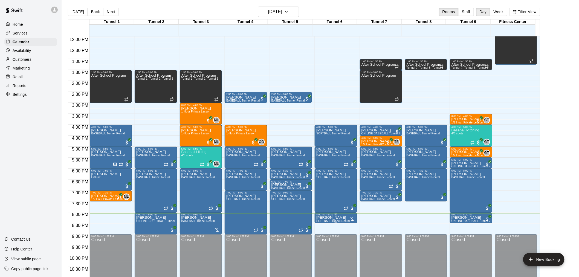
click at [341, 217] on p "Bethany Odenbrett" at bounding box center [333, 217] width 34 height 0
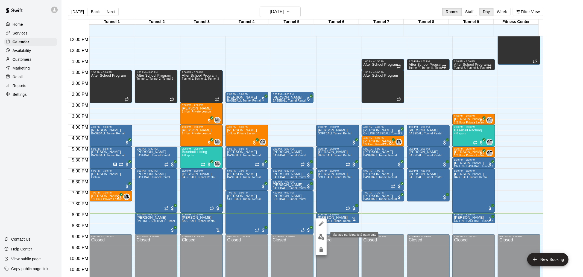
click at [321, 235] on img "edit" at bounding box center [321, 236] width 6 height 6
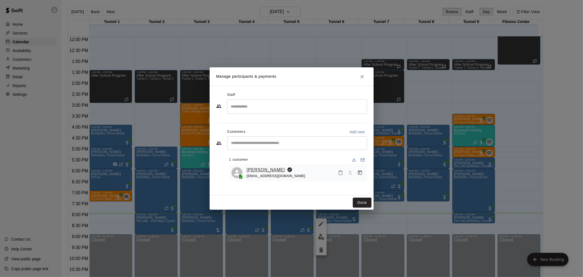
drag, startPoint x: 262, startPoint y: 170, endPoint x: 254, endPoint y: 169, distance: 8.3
click at [262, 170] on link "Bethany Odenbrett" at bounding box center [266, 169] width 38 height 7
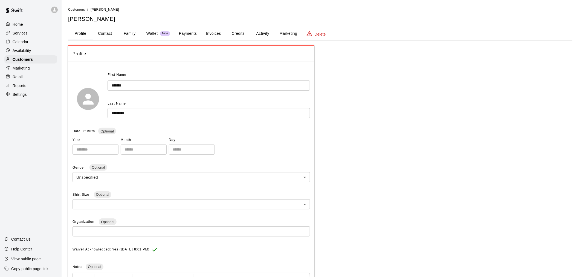
click at [103, 31] on button "Contact" at bounding box center [105, 33] width 25 height 13
select select "**"
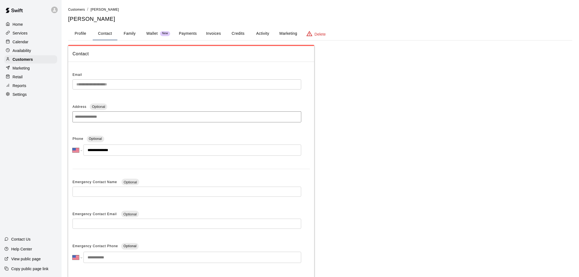
click at [19, 44] on p "Calendar" at bounding box center [21, 41] width 16 height 5
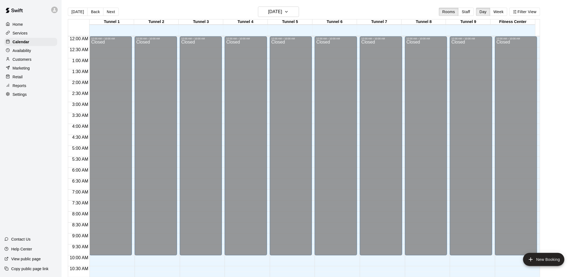
scroll to position [262, 0]
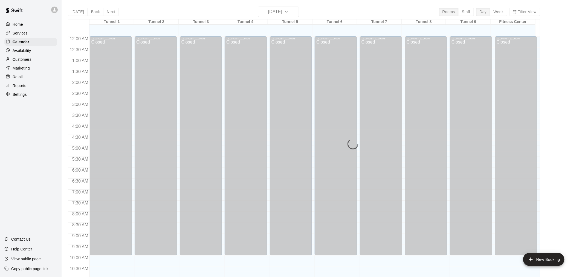
scroll to position [262, 0]
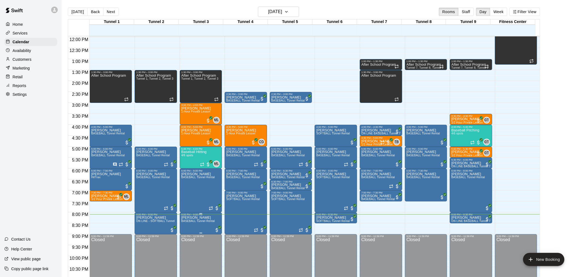
click at [193, 221] on span "BASEBALL Tunnel Rental" at bounding box center [198, 220] width 34 height 3
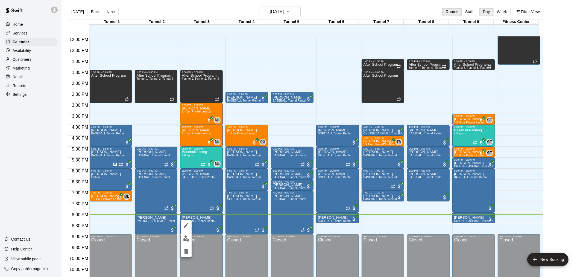
click at [583, 154] on div at bounding box center [291, 138] width 583 height 277
click at [576, 155] on main "Today Back Next Thursday Sep 11 Rooms Staff Day Week Filter View Tunnel 1 11 Th…" at bounding box center [322, 145] width 517 height 277
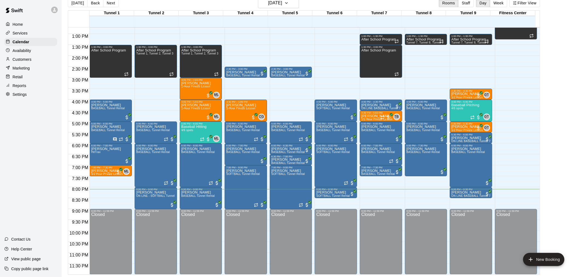
scroll to position [248, 0]
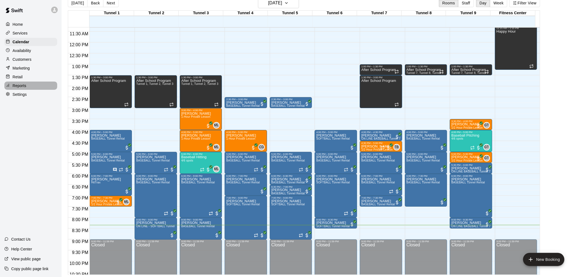
click at [31, 87] on div "Reports" at bounding box center [30, 85] width 53 height 8
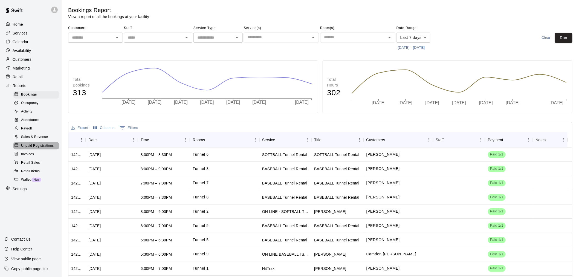
click at [34, 148] on span "Unpaid Registrations" at bounding box center [37, 145] width 33 height 5
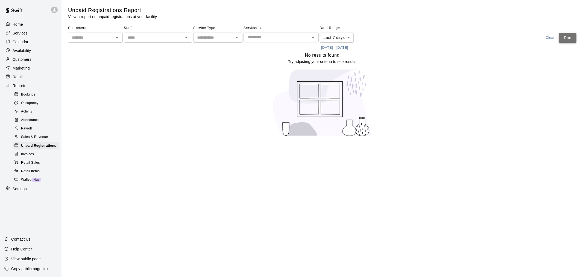
click at [569, 36] on button "Run" at bounding box center [567, 38] width 17 height 10
click at [39, 140] on span "Sales & Revenue" at bounding box center [34, 136] width 27 height 5
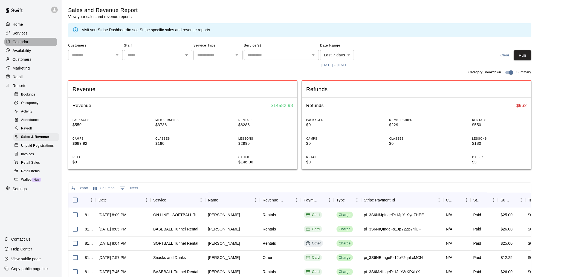
click at [25, 44] on p "Calendar" at bounding box center [21, 41] width 16 height 5
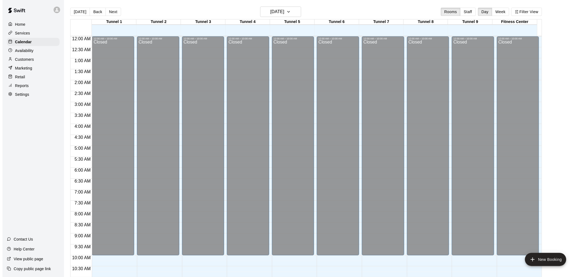
scroll to position [262, 0]
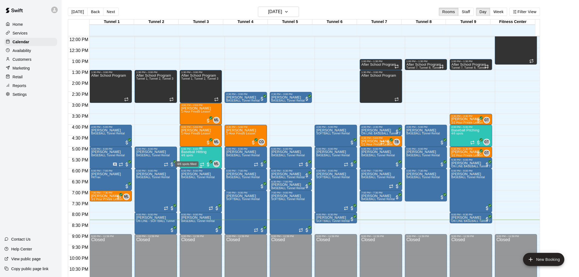
click at [189, 156] on span "4/6 spots" at bounding box center [187, 155] width 12 height 3
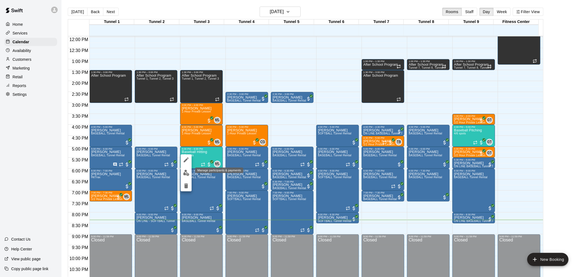
click at [188, 171] on img "edit" at bounding box center [186, 173] width 6 height 6
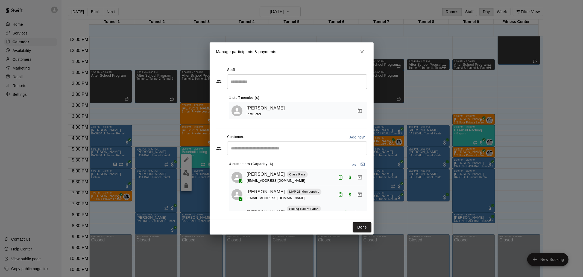
scroll to position [0, 0]
drag, startPoint x: 365, startPoint y: 228, endPoint x: 474, endPoint y: 132, distance: 145.5
click at [366, 228] on button "Done" at bounding box center [362, 227] width 18 height 10
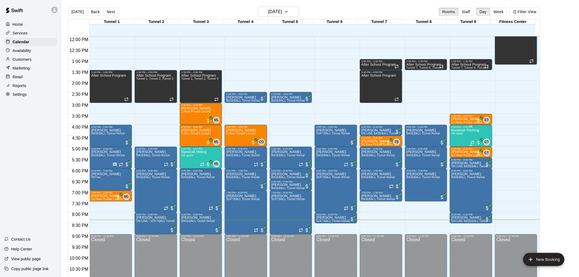
click at [460, 138] on div "Baseball Pitching 4/6 spots" at bounding box center [465, 266] width 28 height 277
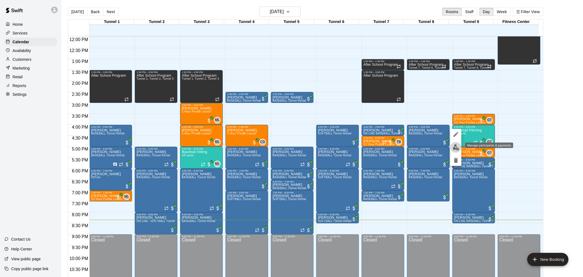
click at [458, 148] on img "edit" at bounding box center [456, 147] width 6 height 6
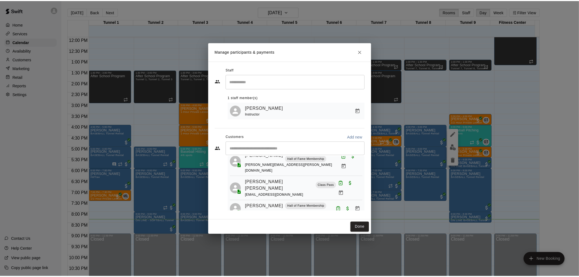
scroll to position [41, 0]
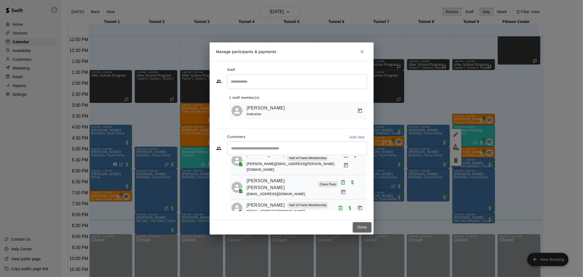
click at [364, 228] on button "Done" at bounding box center [362, 227] width 18 height 10
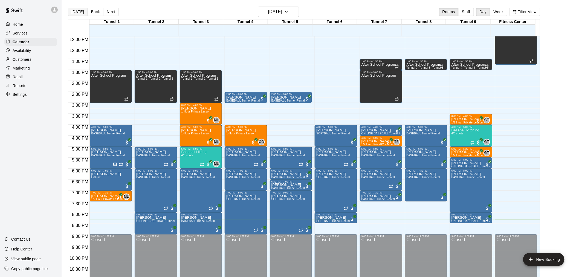
click at [78, 13] on button "[DATE]" at bounding box center [78, 12] width 20 height 8
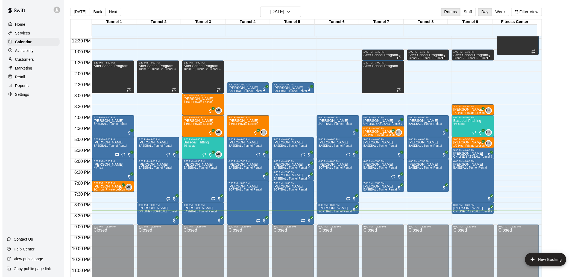
scroll to position [278, 0]
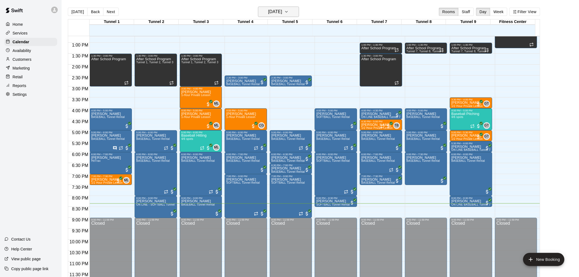
click at [282, 12] on h6 "[DATE]" at bounding box center [275, 12] width 14 height 8
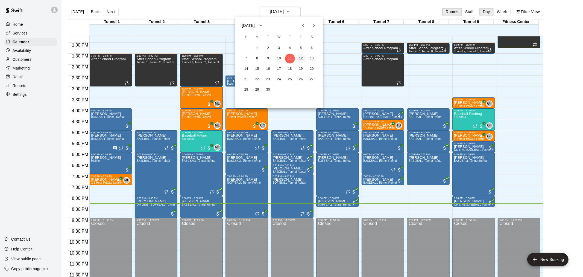
click at [301, 59] on button "12" at bounding box center [301, 59] width 10 height 10
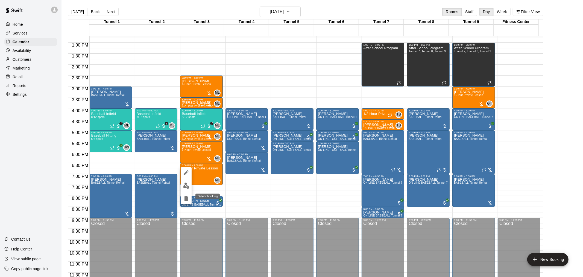
click at [189, 196] on icon "delete" at bounding box center [186, 198] width 7 height 7
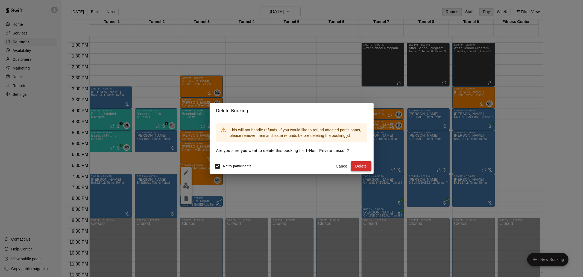
click at [369, 166] on button "Delete" at bounding box center [361, 166] width 21 height 10
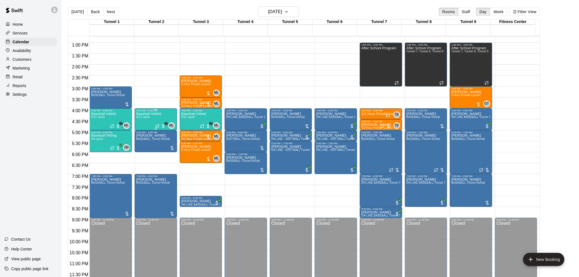
click at [145, 118] on span "8/12 spots" at bounding box center [142, 116] width 13 height 3
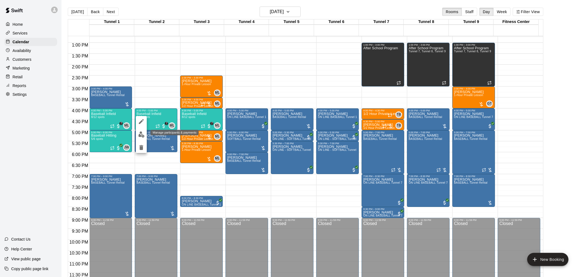
click at [143, 133] on img "edit" at bounding box center [141, 134] width 6 height 6
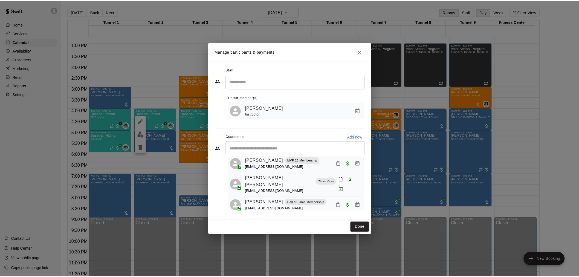
scroll to position [0, 0]
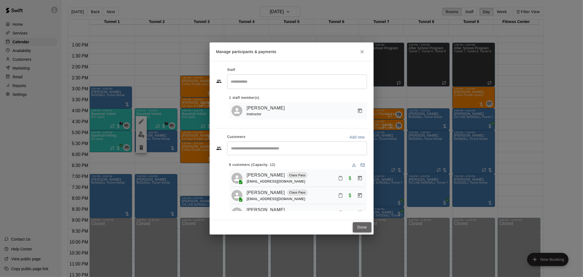
click at [362, 225] on button "Done" at bounding box center [362, 227] width 18 height 10
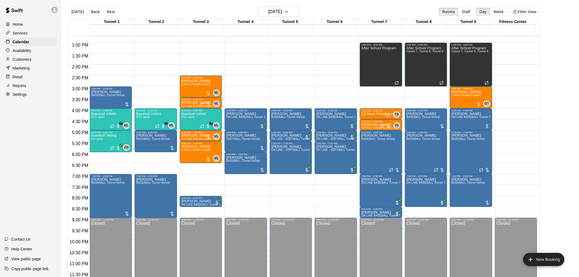
click at [78, 7] on div "Today Back Next Friday Sep 12 Rooms Staff Day Week Filter View" at bounding box center [304, 13] width 472 height 13
click at [84, 8] on button "[DATE]" at bounding box center [78, 12] width 20 height 8
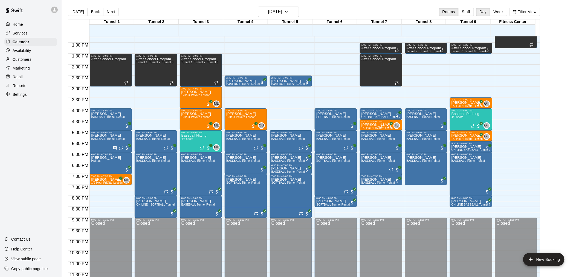
click at [28, 90] on div "Reports" at bounding box center [30, 85] width 53 height 8
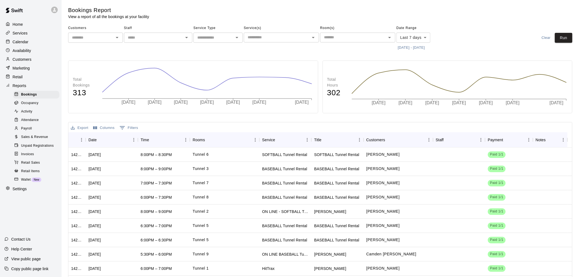
click at [37, 148] on span "Unpaid Registrations" at bounding box center [37, 145] width 33 height 5
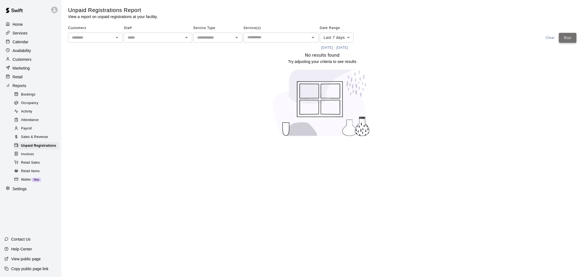
click at [565, 36] on button "Run" at bounding box center [567, 38] width 17 height 10
click at [37, 42] on div "Calendar" at bounding box center [30, 42] width 53 height 8
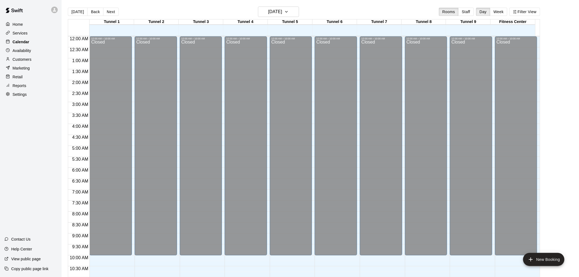
scroll to position [262, 0]
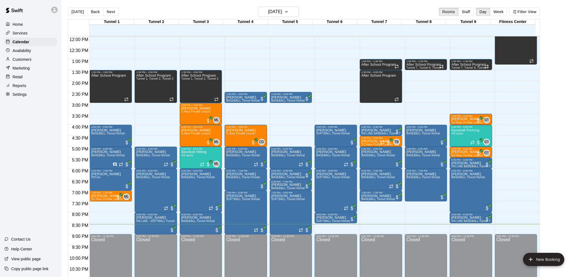
click at [273, 6] on main "Today Back Next Thursday Sep 11 Rooms Staff Day Week Filter View Tunnel 1 11 Th…" at bounding box center [320, 142] width 517 height 285
click at [274, 8] on h6 "[DATE]" at bounding box center [275, 12] width 14 height 8
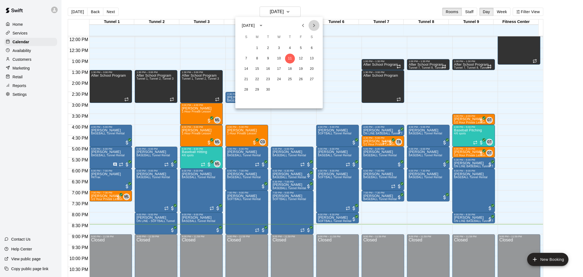
click at [315, 25] on icon "Next month" at bounding box center [314, 25] width 7 height 7
click at [303, 26] on icon "Previous month" at bounding box center [303, 25] width 7 height 7
click at [302, 59] on button "12" at bounding box center [301, 59] width 10 height 10
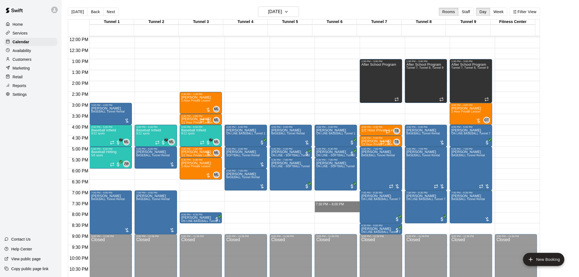
drag, startPoint x: 334, startPoint y: 202, endPoint x: 334, endPoint y: 211, distance: 8.2
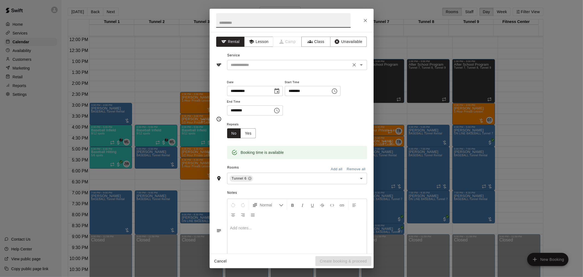
click at [253, 63] on input "text" at bounding box center [289, 65] width 121 height 7
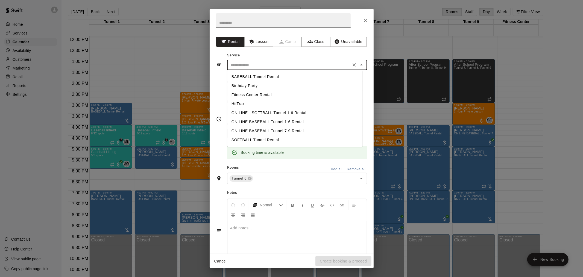
click at [255, 75] on li "BASEBALL Tunnel Rental" at bounding box center [294, 76] width 135 height 9
type input "**********"
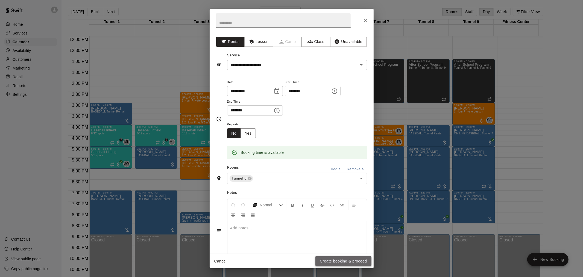
click at [338, 259] on button "Create booking & proceed" at bounding box center [344, 261] width 56 height 10
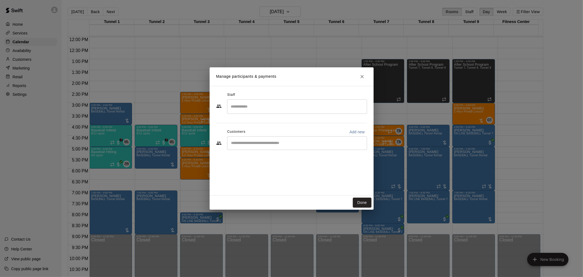
click at [255, 141] on input "Start typing to search customers..." at bounding box center [297, 142] width 135 height 5
type input "******"
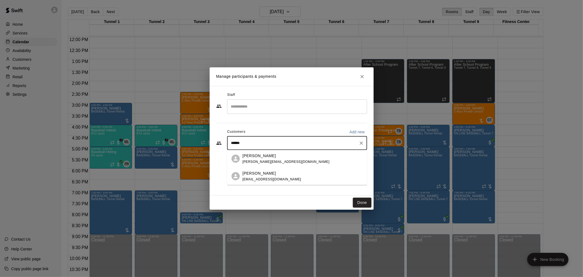
click at [257, 155] on p "Josh Randall" at bounding box center [259, 156] width 33 height 6
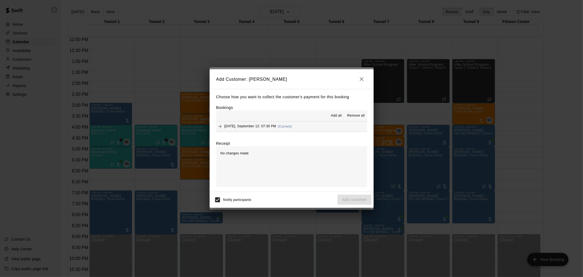
click at [336, 114] on span "Add all" at bounding box center [336, 115] width 11 height 5
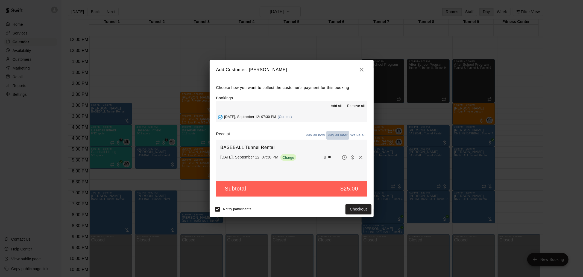
click at [340, 133] on button "Pay all later" at bounding box center [337, 135] width 23 height 8
click at [361, 210] on button "Add customer" at bounding box center [355, 209] width 34 height 10
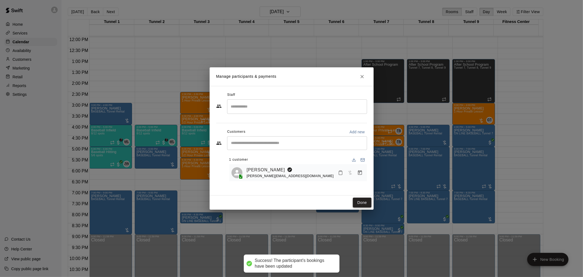
click at [362, 204] on button "Done" at bounding box center [362, 202] width 18 height 10
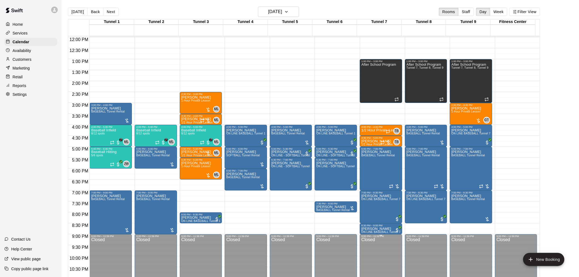
drag, startPoint x: 141, startPoint y: 25, endPoint x: 370, endPoint y: 261, distance: 328.5
drag, startPoint x: 370, startPoint y: 261, endPoint x: 566, endPoint y: 73, distance: 271.5
click at [565, 74] on main "Today Back Next Friday Sep 12 Rooms Staff Day Week Filter View Tunnel 1 12 Fri …" at bounding box center [320, 145] width 513 height 277
click at [30, 62] on p "Customers" at bounding box center [22, 59] width 19 height 5
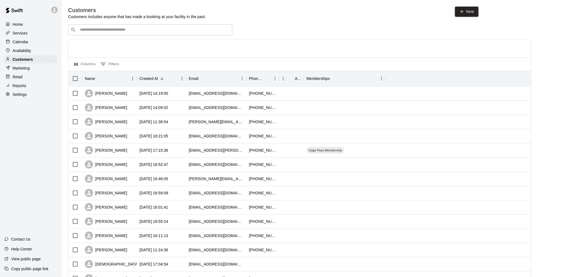
click at [99, 31] on input "Search customers by name or email" at bounding box center [153, 29] width 151 height 5
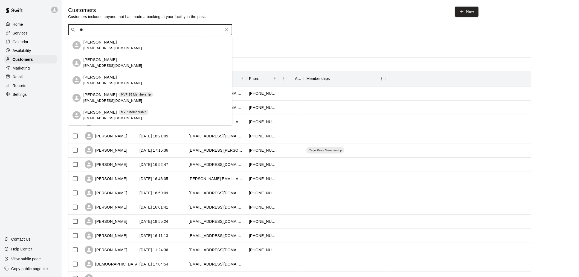
type input "*"
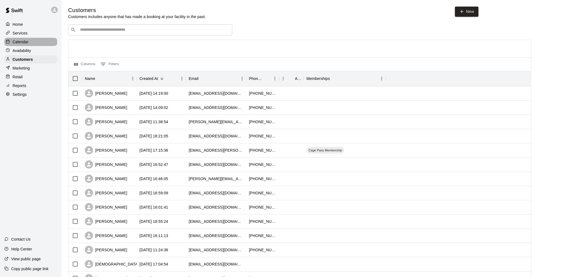
drag, startPoint x: 49, startPoint y: 44, endPoint x: 52, endPoint y: 53, distance: 10.0
click at [50, 44] on div "Calendar" at bounding box center [30, 42] width 53 height 8
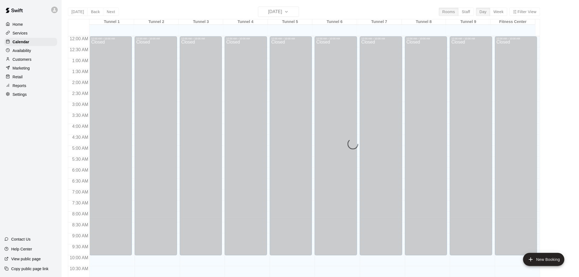
scroll to position [262, 0]
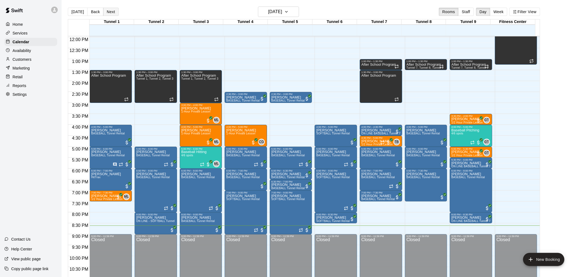
click at [110, 9] on button "Next" at bounding box center [110, 12] width 15 height 8
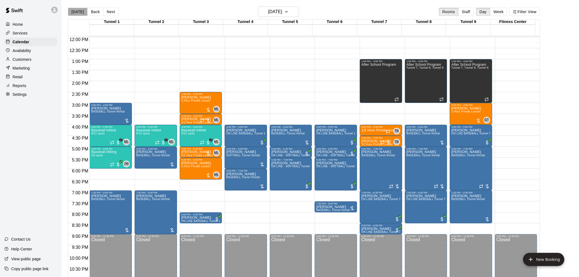
click at [80, 10] on button "[DATE]" at bounding box center [78, 12] width 20 height 8
